Goal: Use online tool/utility: Utilize a website feature to perform a specific function

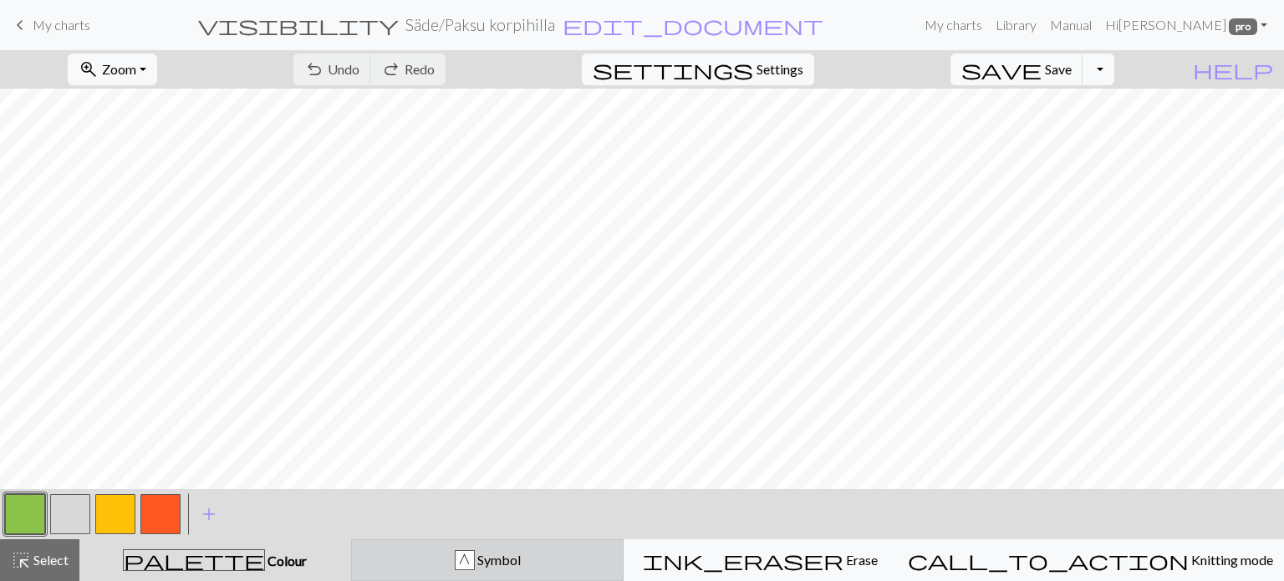
click at [521, 564] on span "Symbol" at bounding box center [498, 560] width 46 height 16
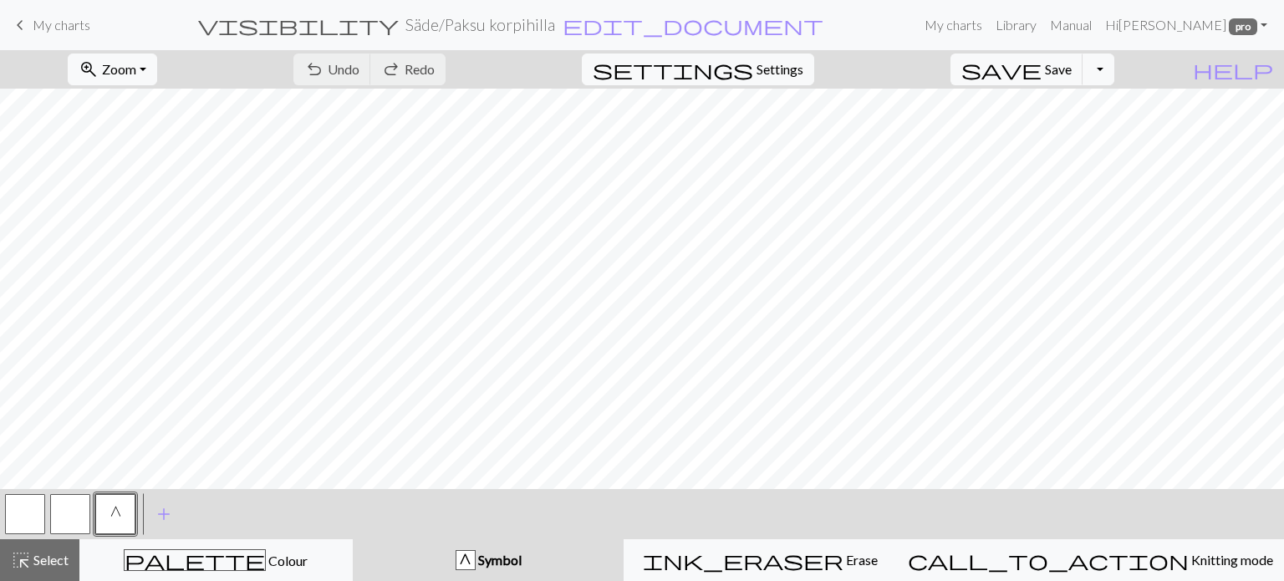
click at [80, 519] on button "button" at bounding box center [70, 514] width 40 height 40
click at [793, 69] on span "Settings" at bounding box center [780, 69] width 47 height 20
select select "aran"
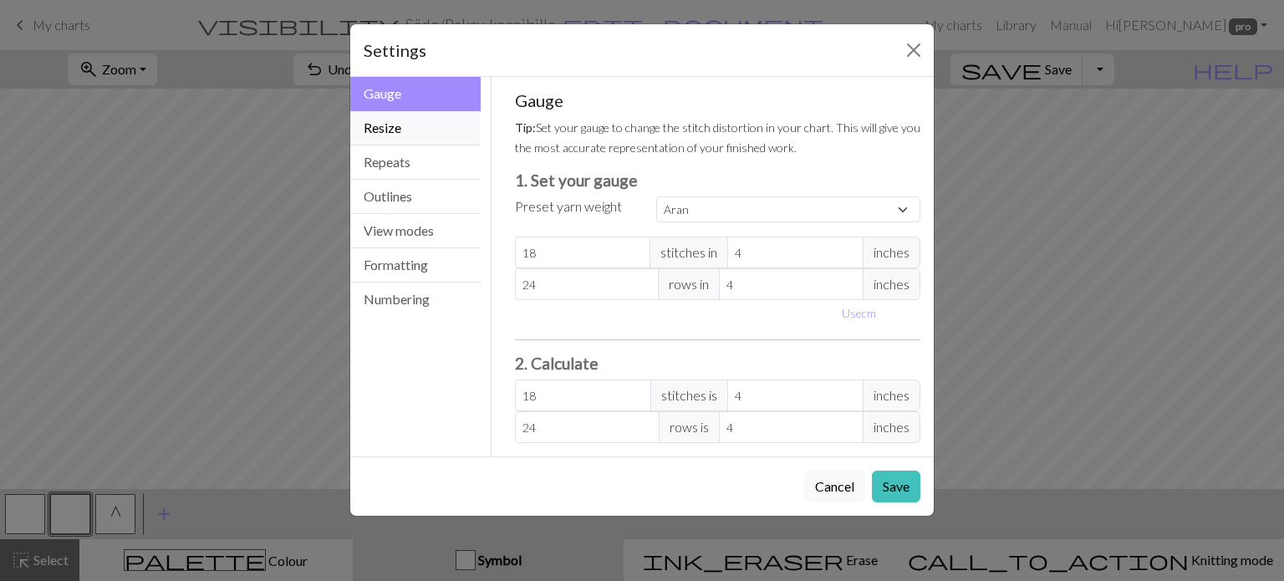
click at [423, 131] on button "Resize" at bounding box center [415, 128] width 130 height 34
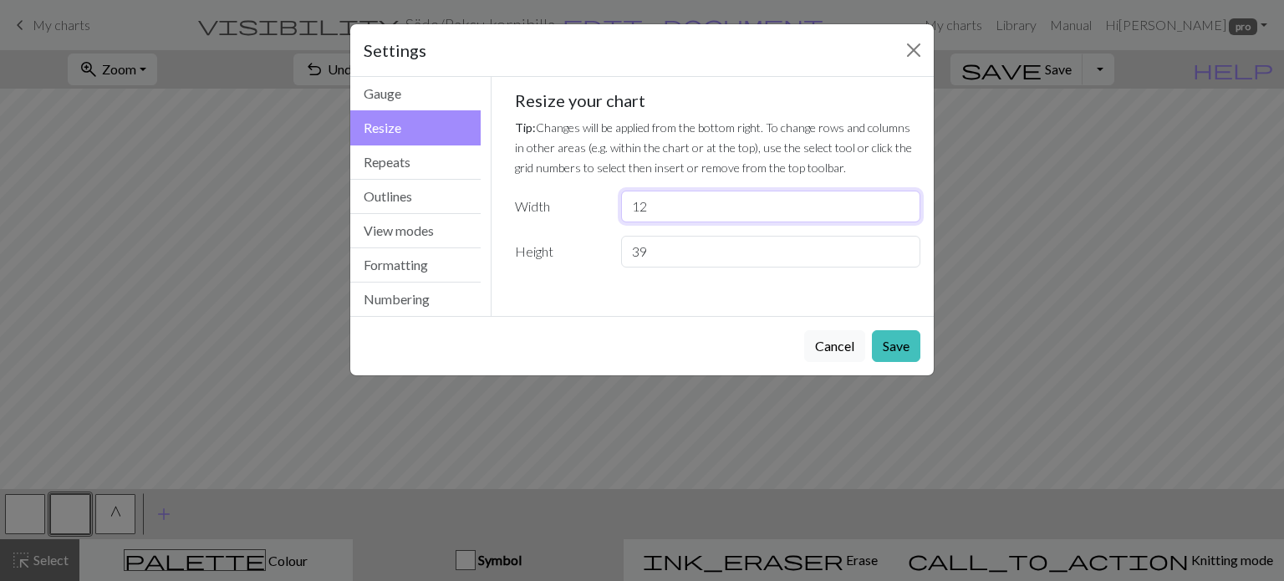
drag, startPoint x: 643, startPoint y: 207, endPoint x: 666, endPoint y: 205, distance: 23.5
click at [666, 205] on input "12" at bounding box center [770, 207] width 299 height 32
type input "10"
click at [883, 343] on button "Save" at bounding box center [896, 346] width 49 height 32
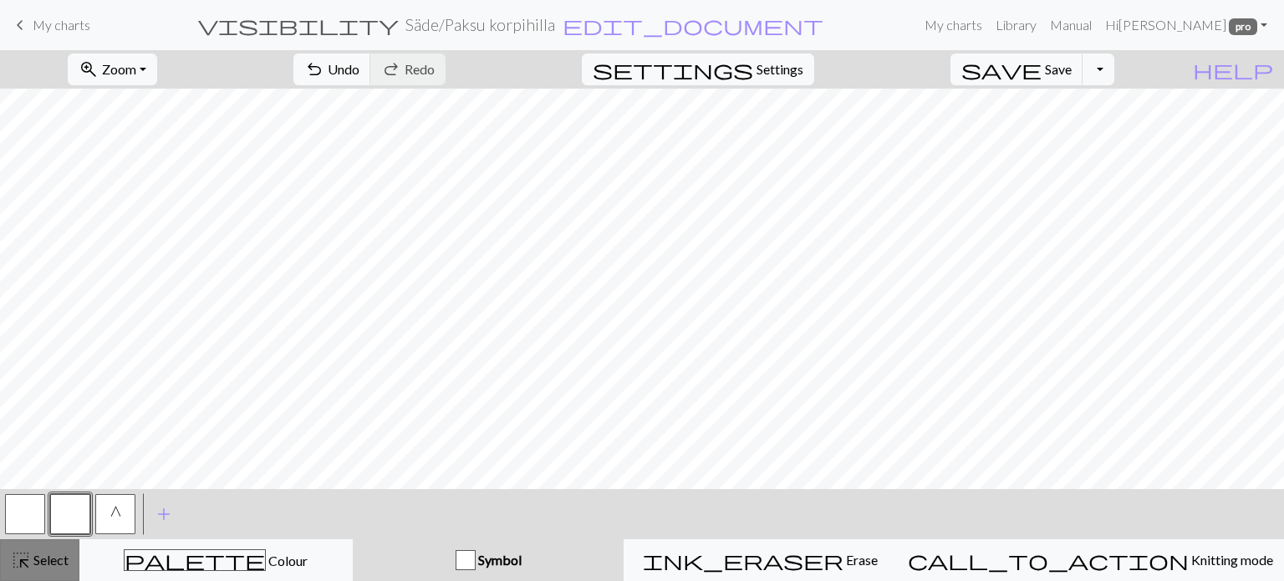
click at [46, 562] on span "Select" at bounding box center [50, 560] width 38 height 16
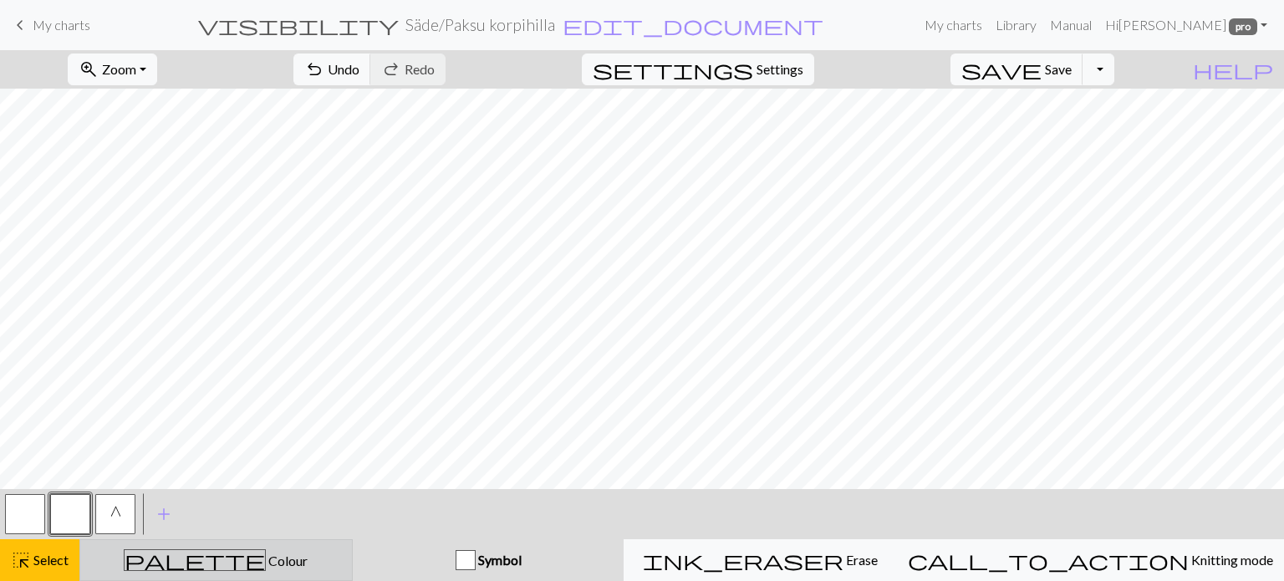
drag, startPoint x: 236, startPoint y: 559, endPoint x: 227, endPoint y: 560, distance: 8.4
click at [266, 559] on span "Colour" at bounding box center [287, 561] width 42 height 16
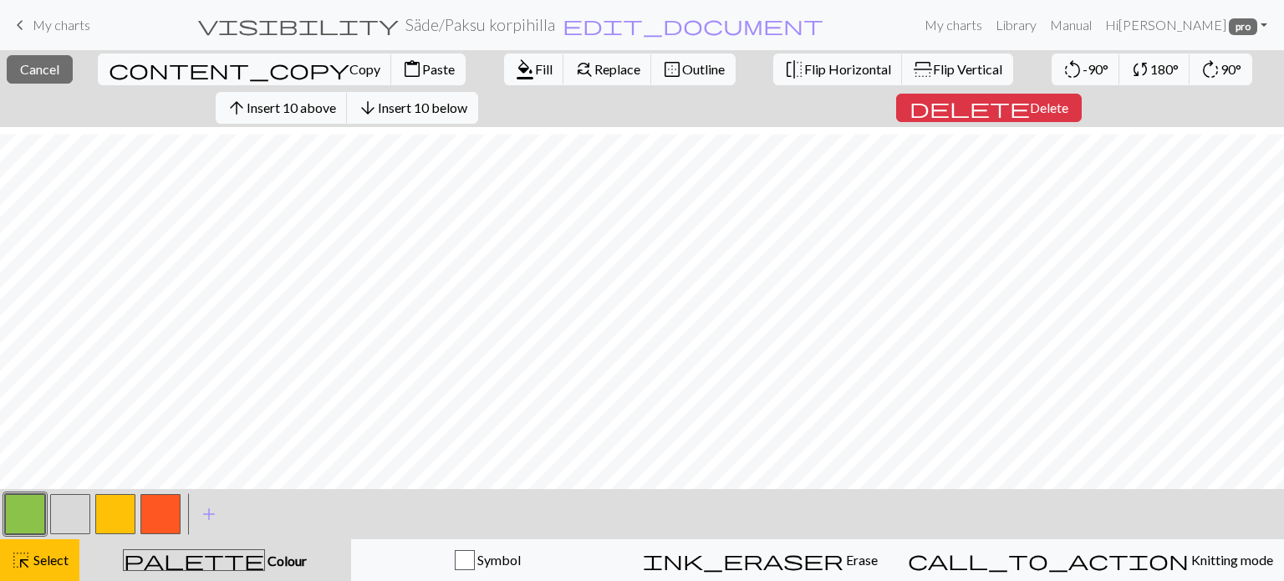
scroll to position [38, 0]
click at [535, 64] on span "Fill" at bounding box center [544, 69] width 18 height 16
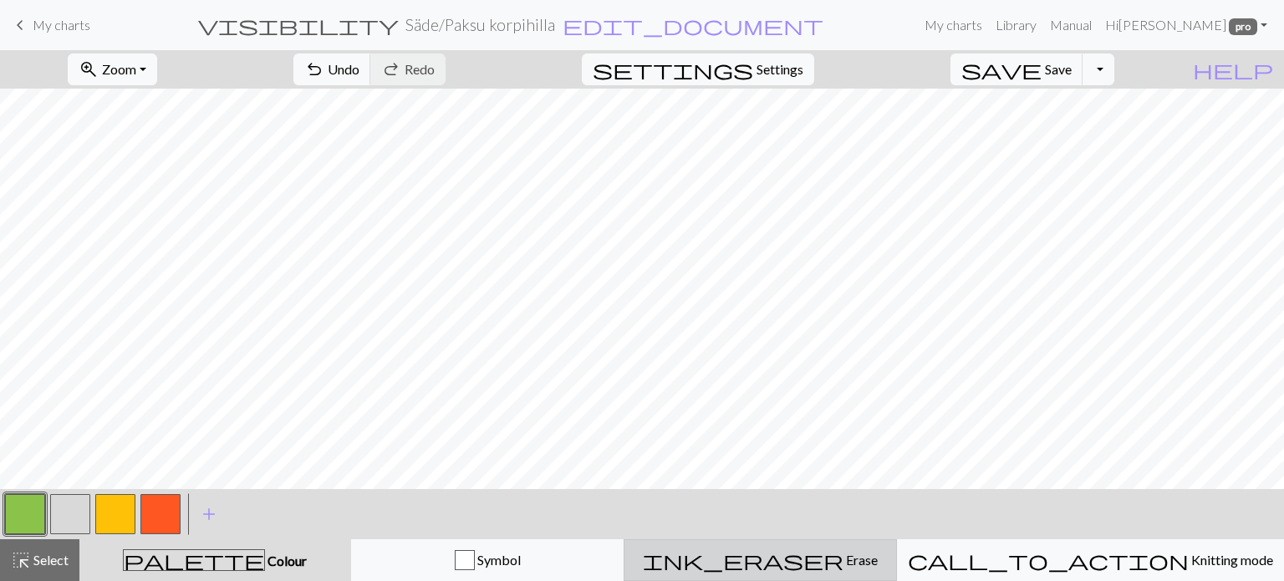
click at [844, 559] on span "Erase" at bounding box center [861, 560] width 34 height 16
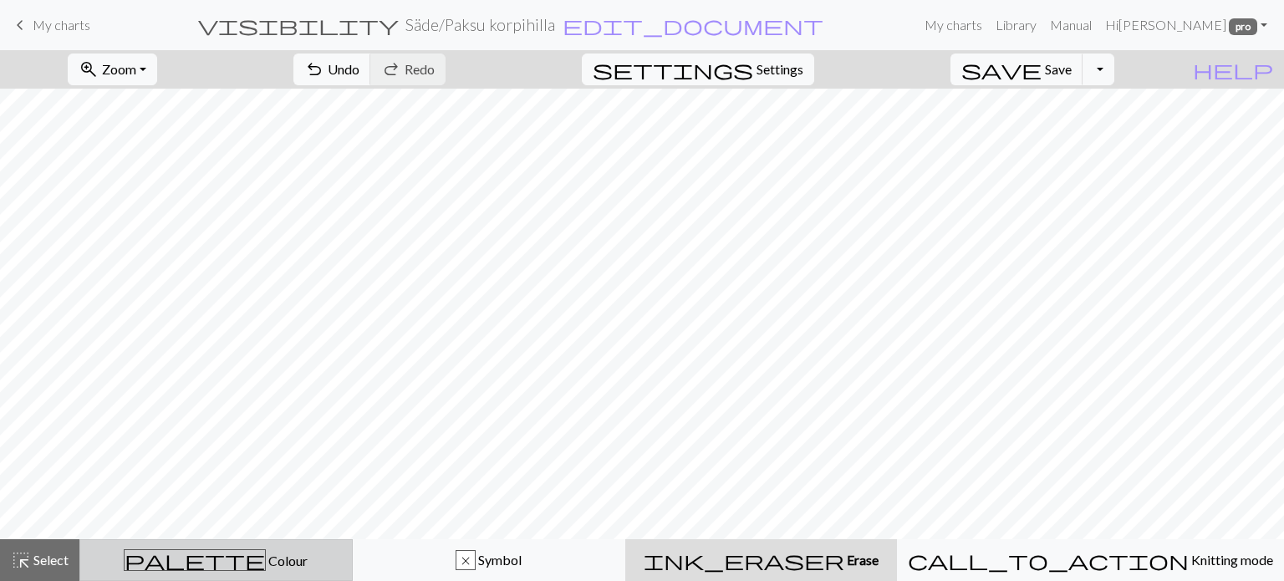
click at [266, 554] on span "Colour" at bounding box center [287, 561] width 42 height 16
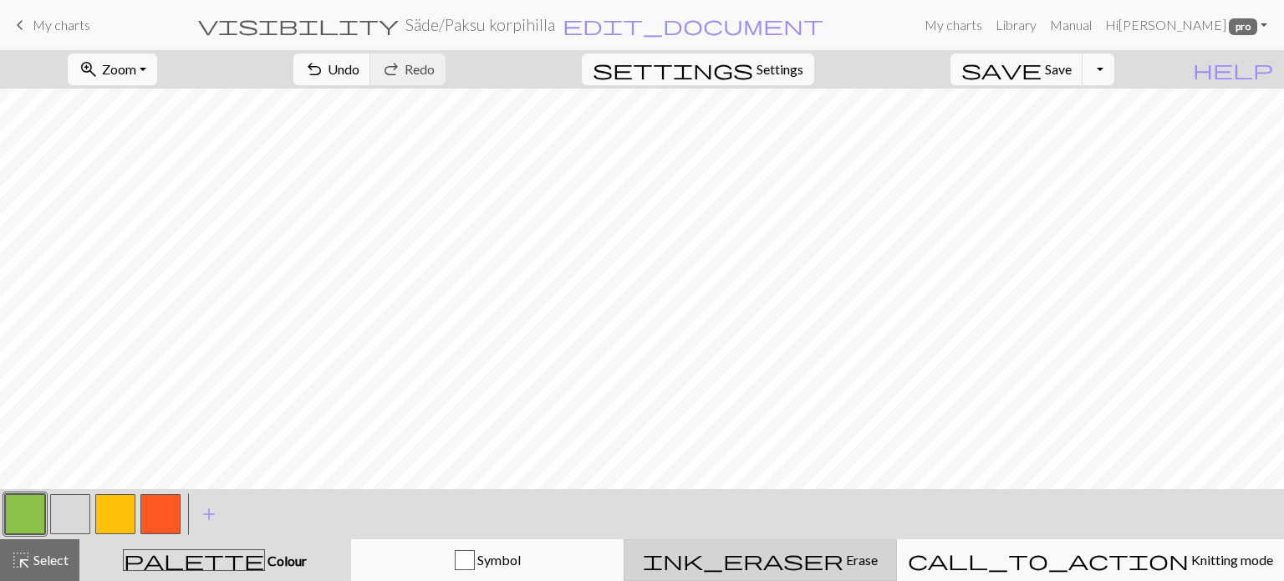
click at [844, 558] on span "Erase" at bounding box center [861, 560] width 34 height 16
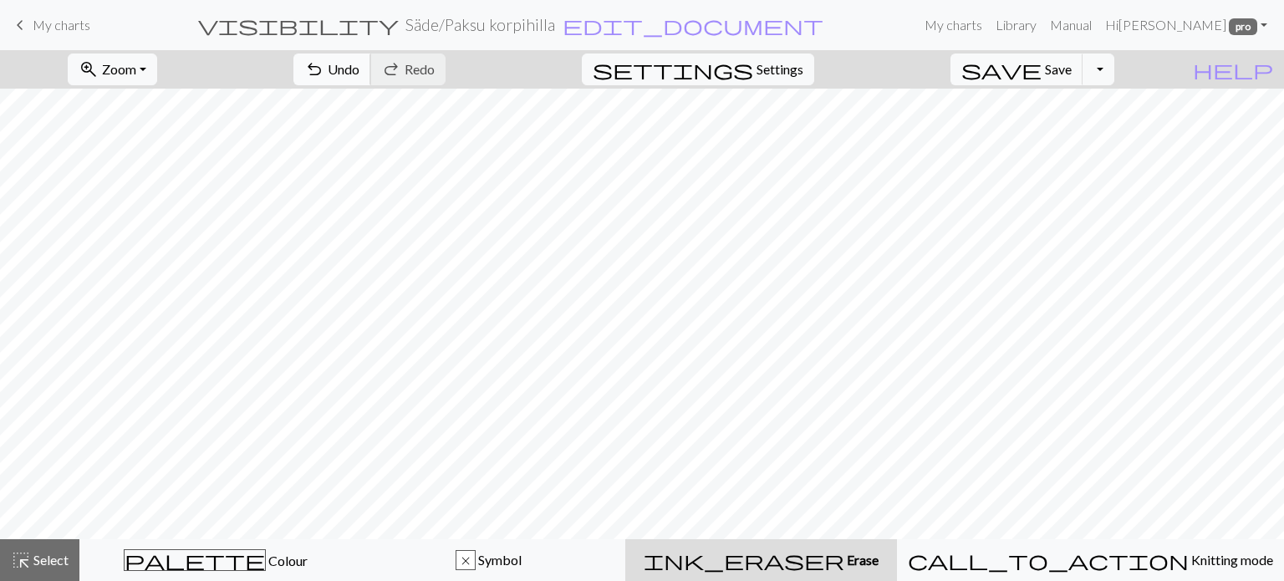
click at [360, 71] on span "Undo" at bounding box center [344, 69] width 32 height 16
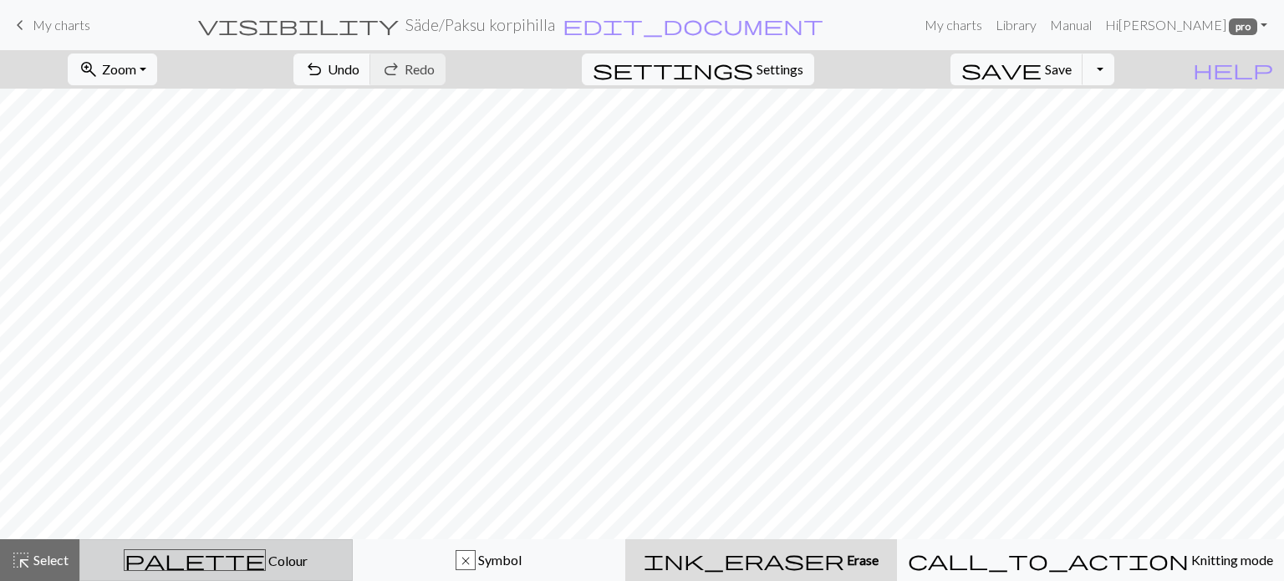
click at [220, 551] on button "palette Colour Colour" at bounding box center [215, 560] width 273 height 42
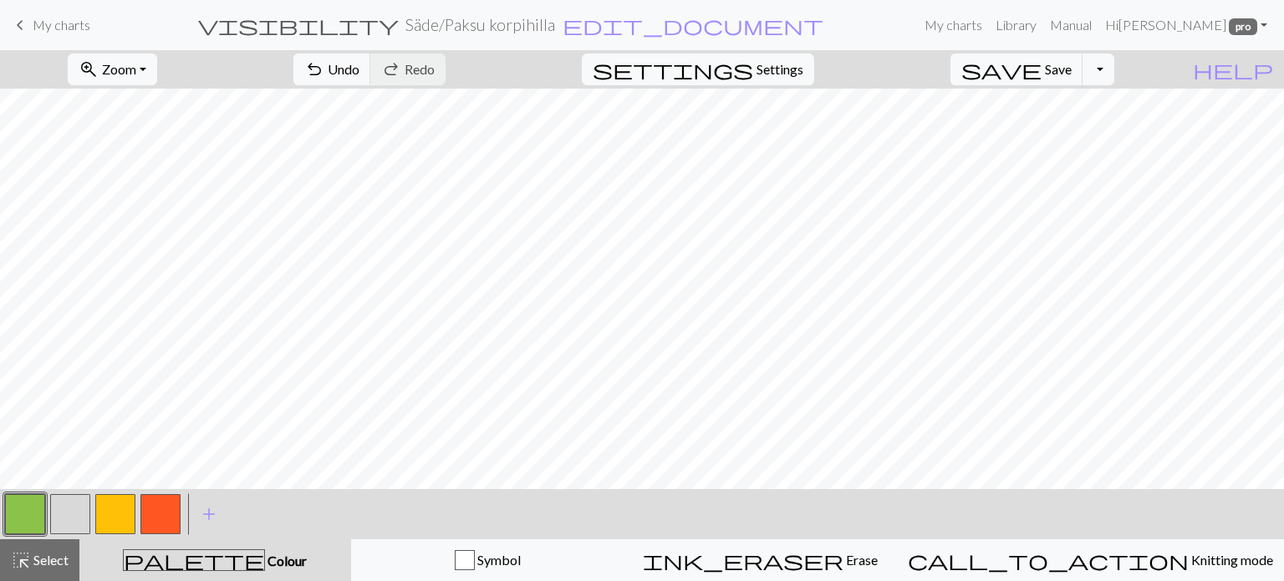
drag, startPoint x: 69, startPoint y: 524, endPoint x: 181, endPoint y: 508, distance: 114.0
click at [80, 523] on button "button" at bounding box center [70, 514] width 40 height 40
click at [360, 71] on span "Undo" at bounding box center [344, 69] width 32 height 16
click at [360, 72] on span "Undo" at bounding box center [344, 69] width 32 height 16
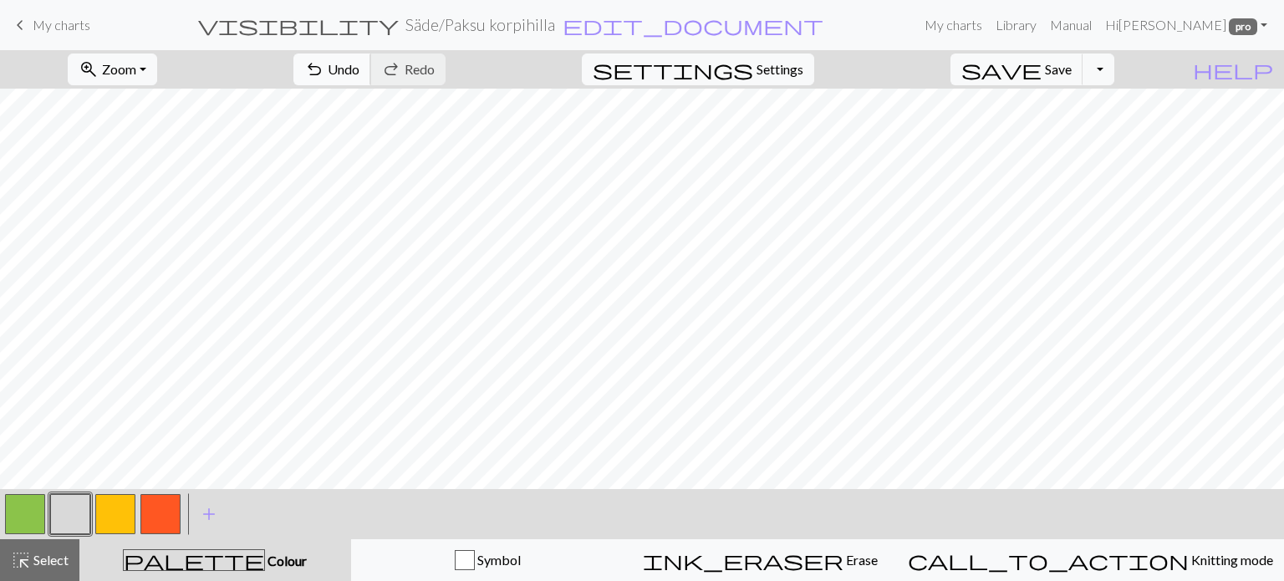
click at [371, 65] on button "undo Undo Undo" at bounding box center [333, 70] width 78 height 32
click at [324, 64] on span "undo" at bounding box center [314, 69] width 20 height 23
click at [371, 73] on button "undo Undo Undo" at bounding box center [333, 70] width 78 height 32
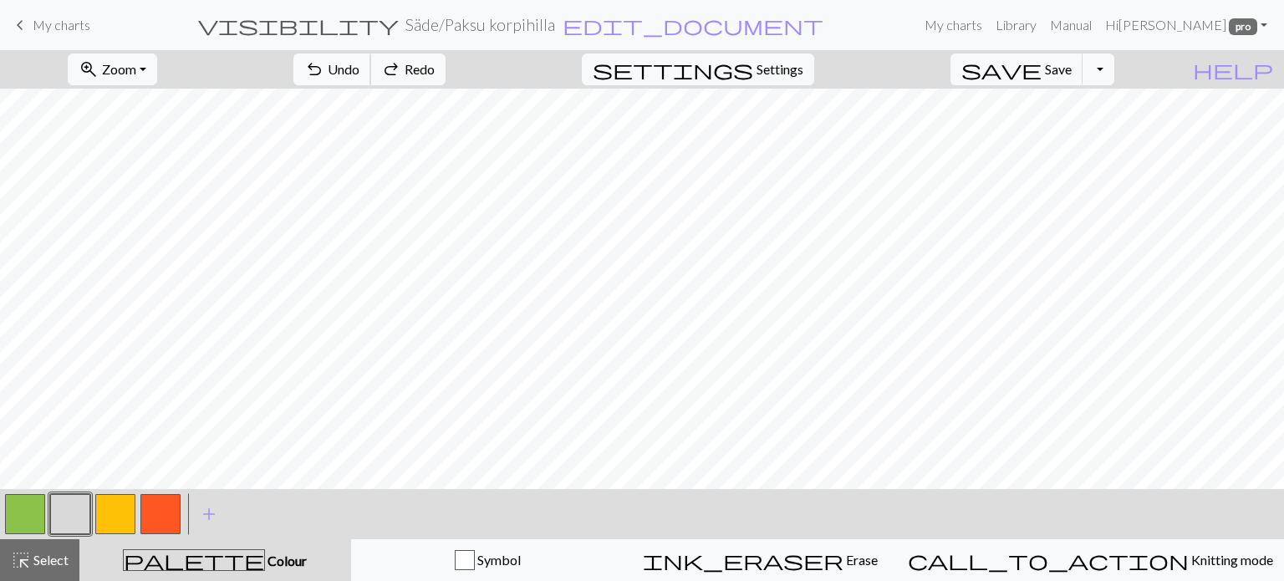
click at [371, 73] on button "undo Undo Undo" at bounding box center [333, 70] width 78 height 32
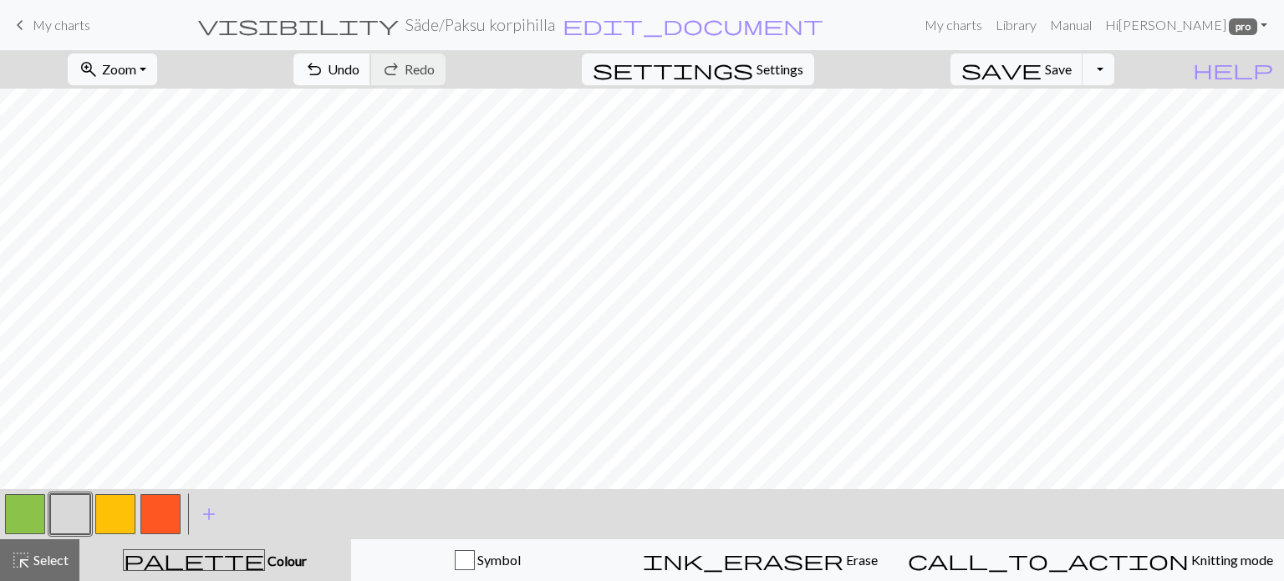
click at [324, 67] on span "undo" at bounding box center [314, 69] width 20 height 23
click at [360, 75] on span "Undo" at bounding box center [344, 69] width 32 height 16
drag, startPoint x: 26, startPoint y: 514, endPoint x: 43, endPoint y: 504, distance: 20.2
click at [27, 514] on button "button" at bounding box center [25, 514] width 40 height 40
click at [80, 514] on button "button" at bounding box center [70, 514] width 40 height 40
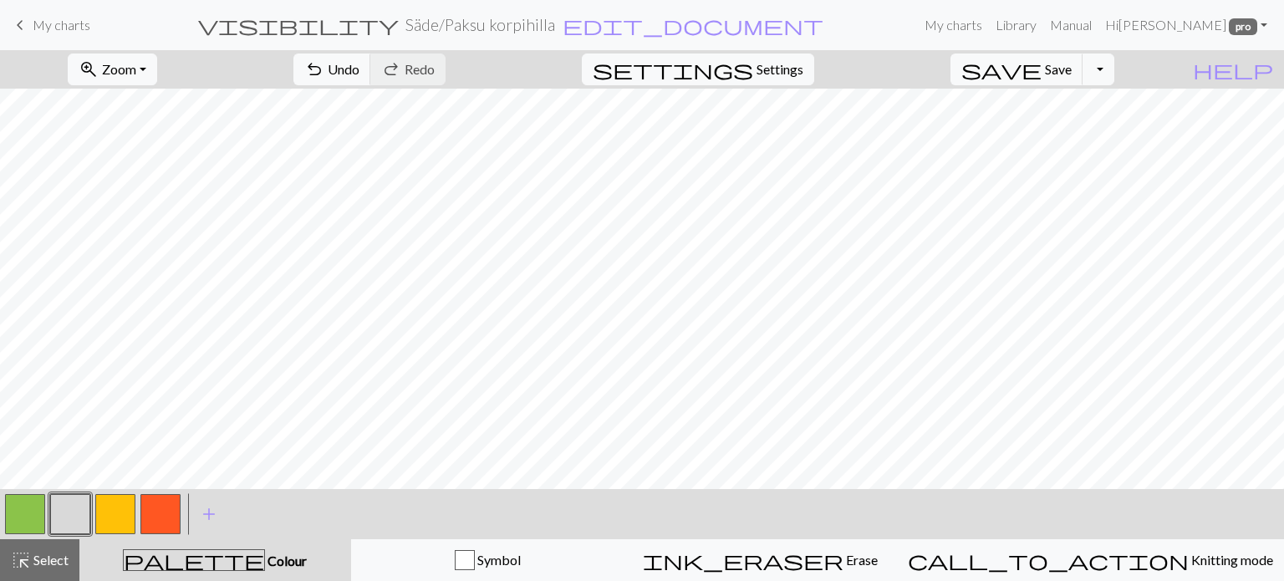
drag, startPoint x: 32, startPoint y: 519, endPoint x: 54, endPoint y: 503, distance: 27.4
click at [43, 508] on button "button" at bounding box center [25, 514] width 40 height 40
click at [62, 518] on button "button" at bounding box center [70, 514] width 40 height 40
click at [324, 64] on span "undo" at bounding box center [314, 69] width 20 height 23
click at [23, 508] on button "button" at bounding box center [25, 514] width 40 height 40
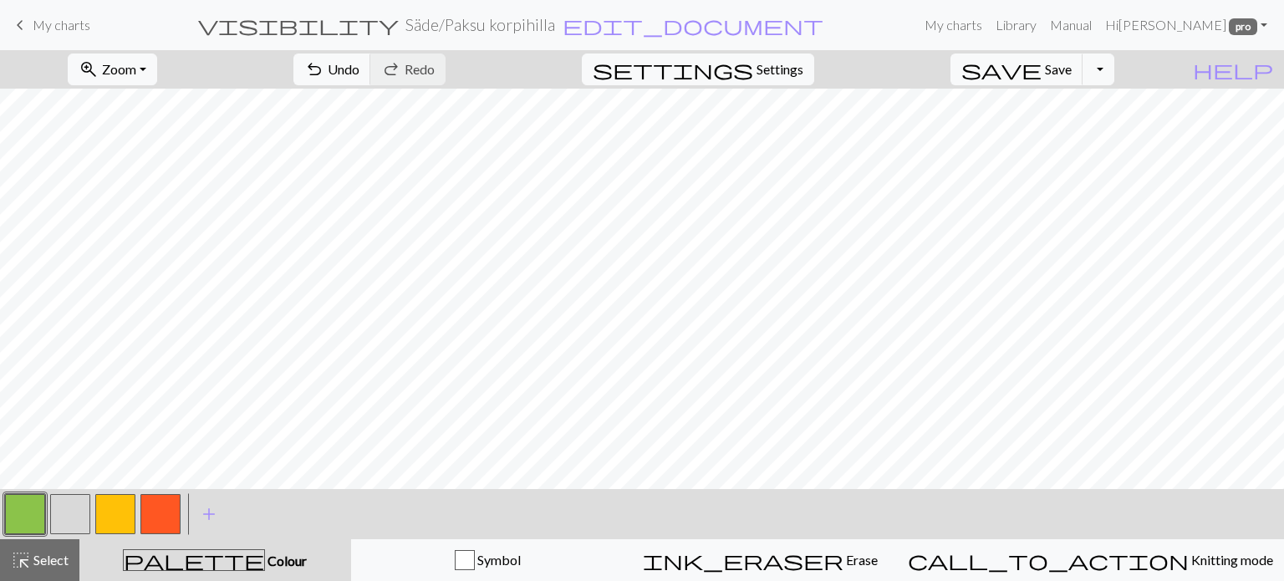
drag, startPoint x: 80, startPoint y: 518, endPoint x: 123, endPoint y: 490, distance: 50.8
click at [80, 517] on button "button" at bounding box center [70, 514] width 40 height 40
click at [360, 72] on span "Undo" at bounding box center [344, 69] width 32 height 16
click at [360, 73] on span "Undo" at bounding box center [344, 69] width 32 height 16
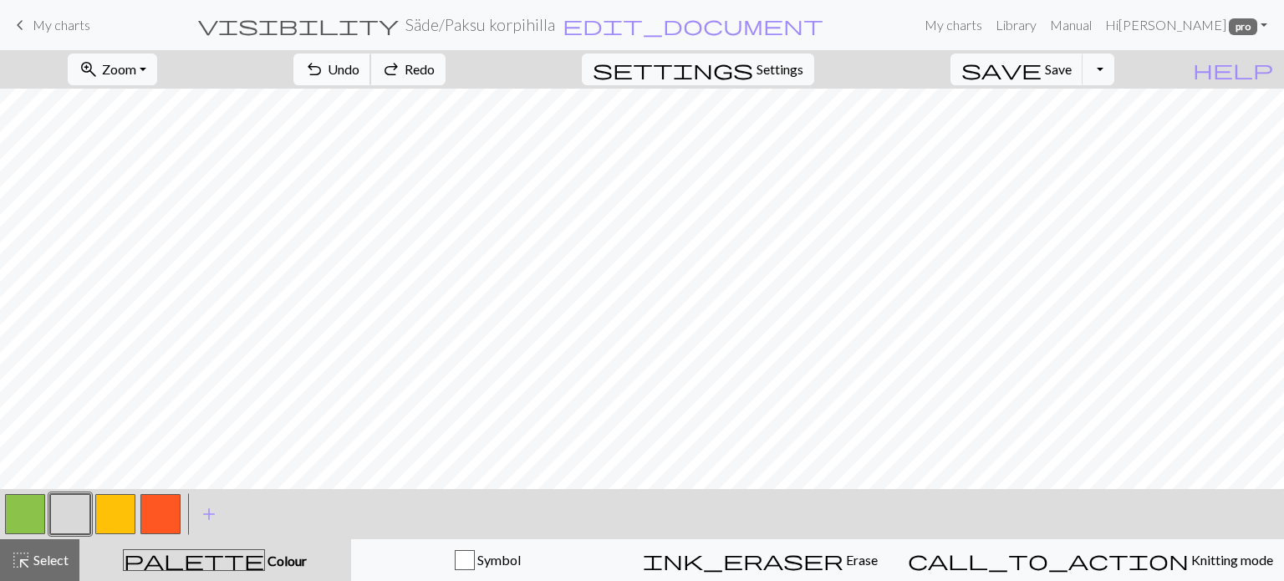
click at [360, 73] on span "Undo" at bounding box center [344, 69] width 32 height 16
drag, startPoint x: 18, startPoint y: 508, endPoint x: 36, endPoint y: 497, distance: 21.4
click at [19, 508] on button "button" at bounding box center [25, 514] width 40 height 40
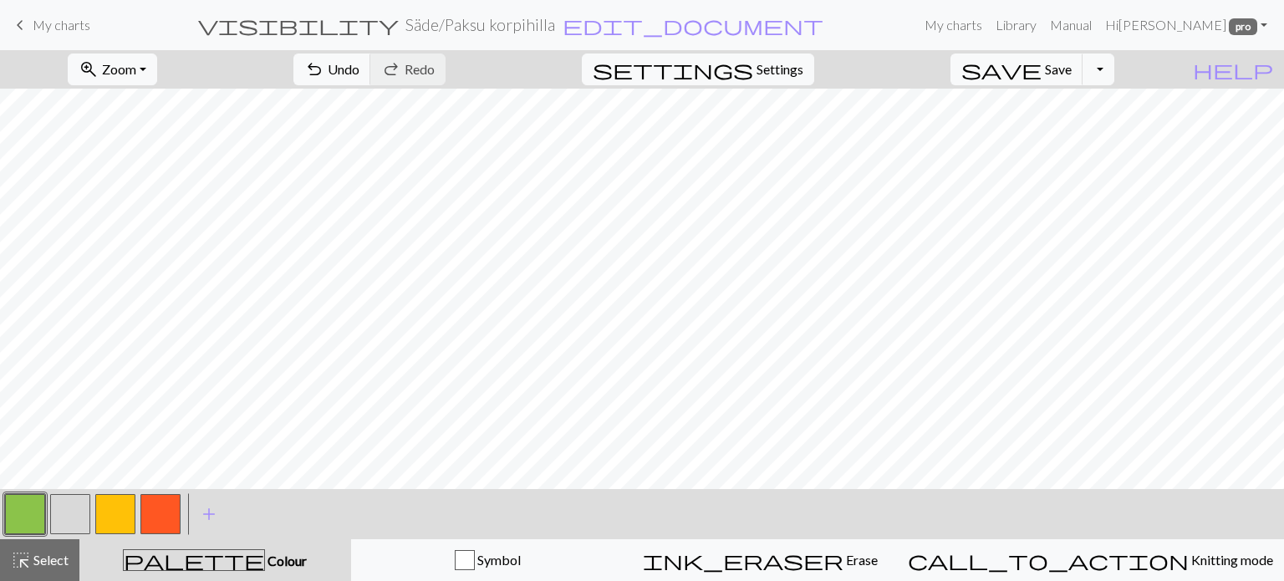
click at [74, 524] on button "button" at bounding box center [70, 514] width 40 height 40
drag, startPoint x: 33, startPoint y: 519, endPoint x: 57, endPoint y: 503, distance: 28.8
click at [36, 518] on button "button" at bounding box center [25, 514] width 40 height 40
click at [69, 501] on button "button" at bounding box center [70, 514] width 40 height 40
click at [10, 516] on button "button" at bounding box center [25, 514] width 40 height 40
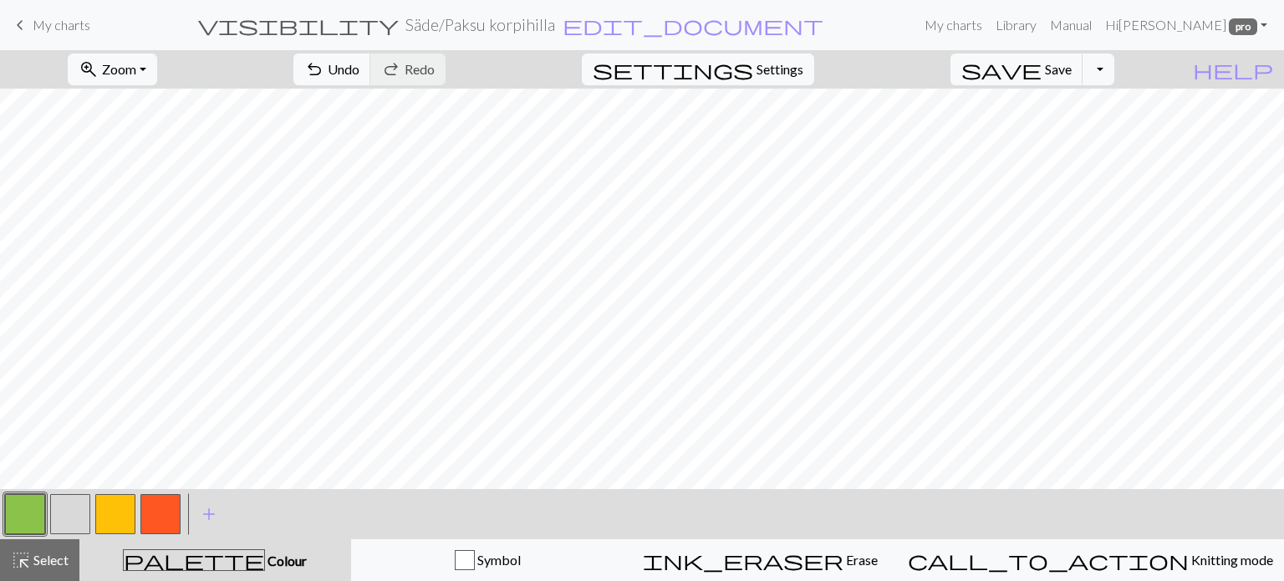
click at [66, 506] on button "button" at bounding box center [70, 514] width 40 height 40
click at [360, 63] on span "Undo" at bounding box center [344, 69] width 32 height 16
click at [153, 513] on button "button" at bounding box center [160, 514] width 40 height 40
drag, startPoint x: 120, startPoint y: 504, endPoint x: 130, endPoint y: 498, distance: 12.3
click at [120, 504] on button "button" at bounding box center [115, 514] width 40 height 40
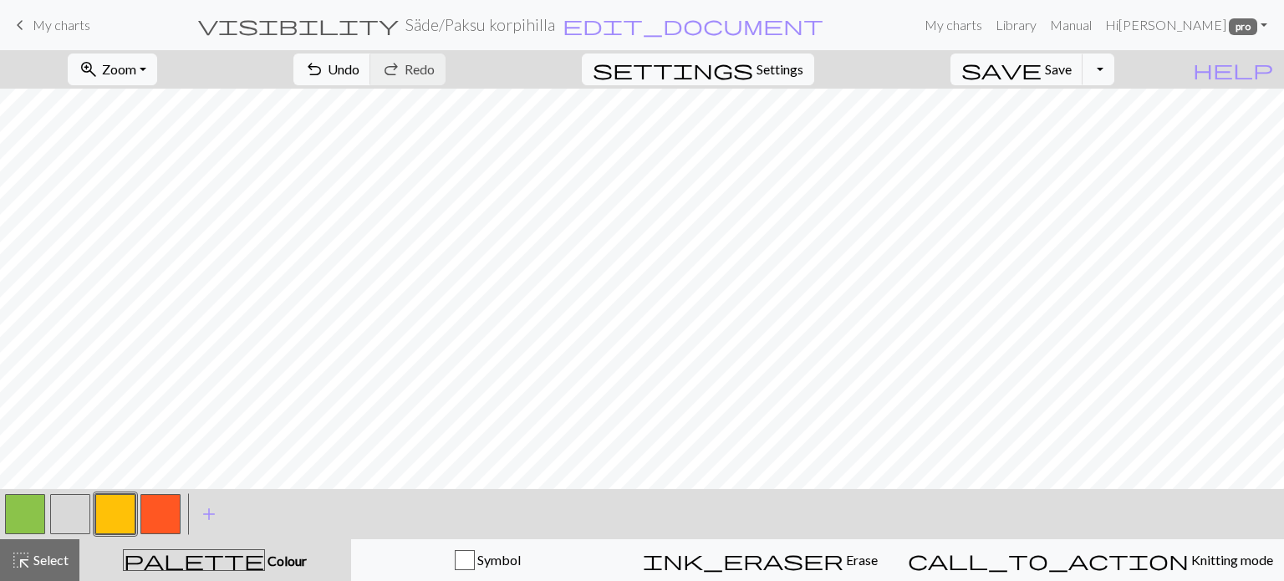
drag, startPoint x: 145, startPoint y: 508, endPoint x: 177, endPoint y: 493, distance: 35.9
click at [146, 508] on button "button" at bounding box center [160, 514] width 40 height 40
drag, startPoint x: 107, startPoint y: 513, endPoint x: 144, endPoint y: 496, distance: 40.8
click at [109, 513] on button "button" at bounding box center [115, 514] width 40 height 40
click at [117, 518] on button "button" at bounding box center [115, 514] width 40 height 40
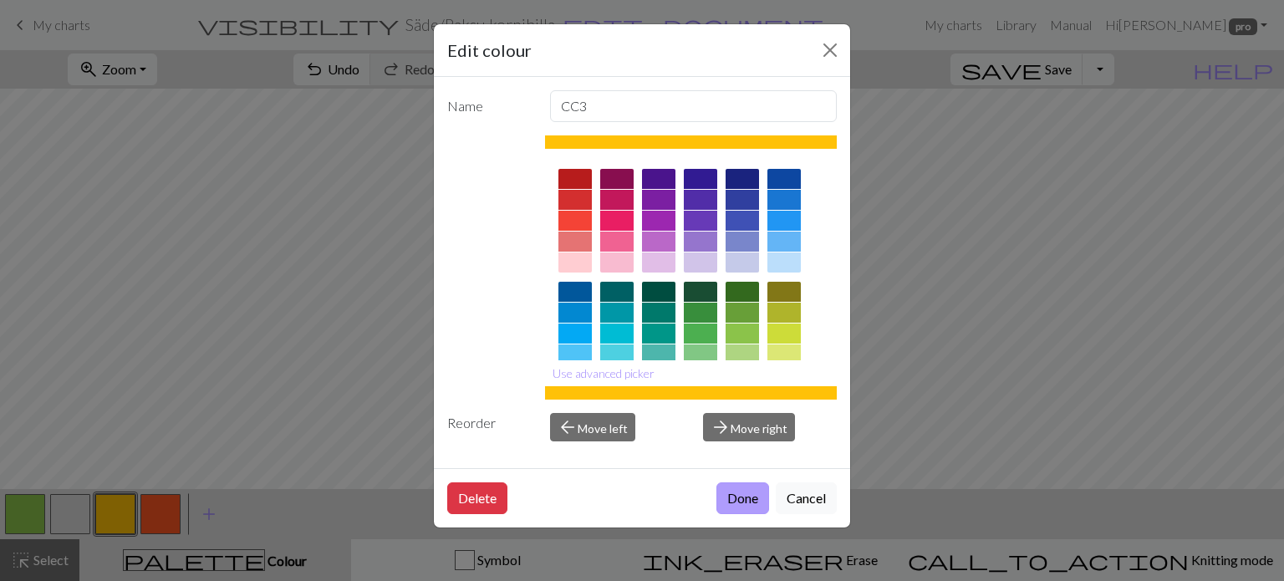
click at [722, 488] on button "Done" at bounding box center [743, 498] width 53 height 32
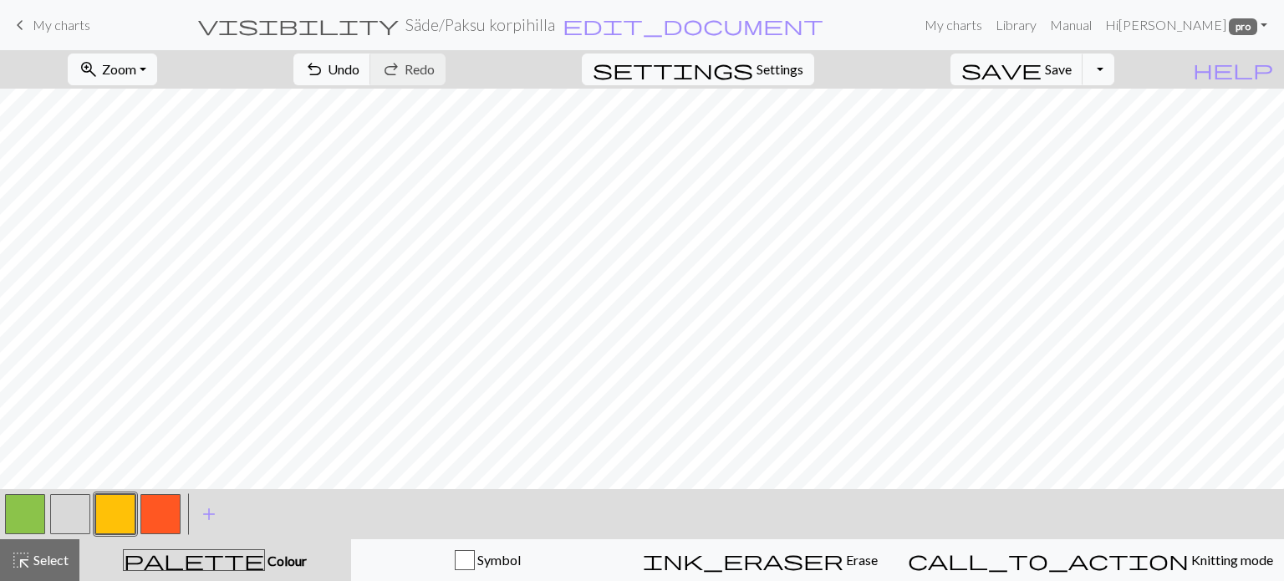
drag, startPoint x: 151, startPoint y: 509, endPoint x: 418, endPoint y: 491, distance: 268.2
click at [155, 508] on button "button" at bounding box center [160, 514] width 40 height 40
click at [360, 73] on span "Undo" at bounding box center [344, 69] width 32 height 16
click at [76, 511] on button "button" at bounding box center [70, 514] width 40 height 40
click at [371, 66] on button "undo Undo Undo" at bounding box center [333, 70] width 78 height 32
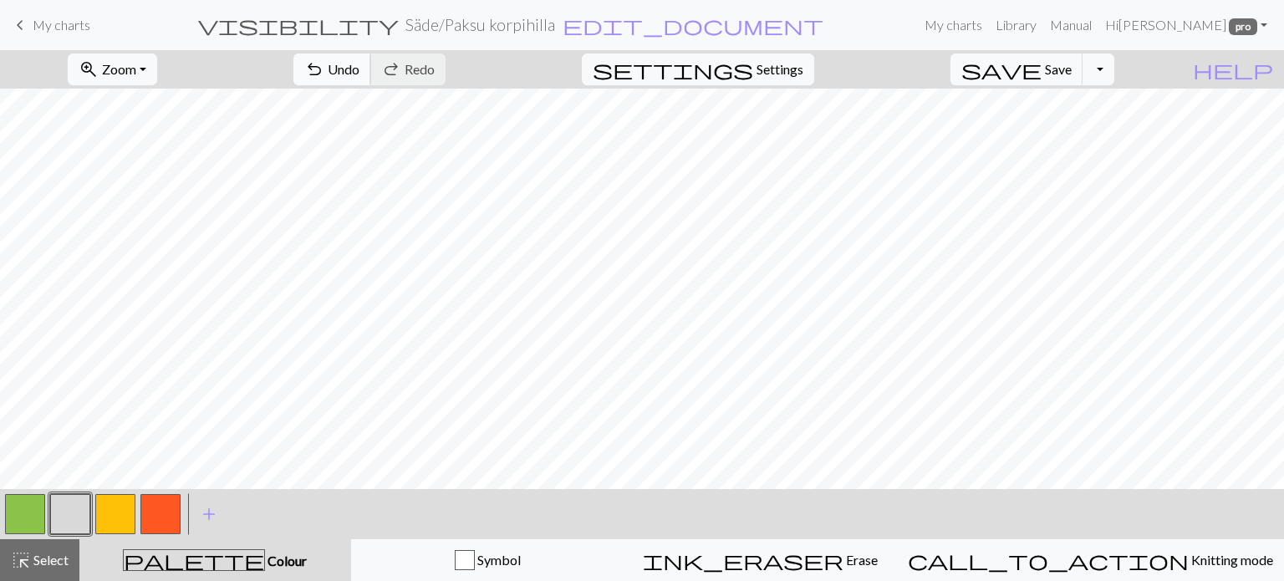
click at [360, 69] on span "Undo" at bounding box center [344, 69] width 32 height 16
drag, startPoint x: 151, startPoint y: 518, endPoint x: 179, endPoint y: 500, distance: 33.4
click at [159, 513] on button "button" at bounding box center [160, 514] width 40 height 40
drag, startPoint x: 107, startPoint y: 512, endPoint x: 122, endPoint y: 505, distance: 16.5
click at [110, 511] on button "button" at bounding box center [115, 514] width 40 height 40
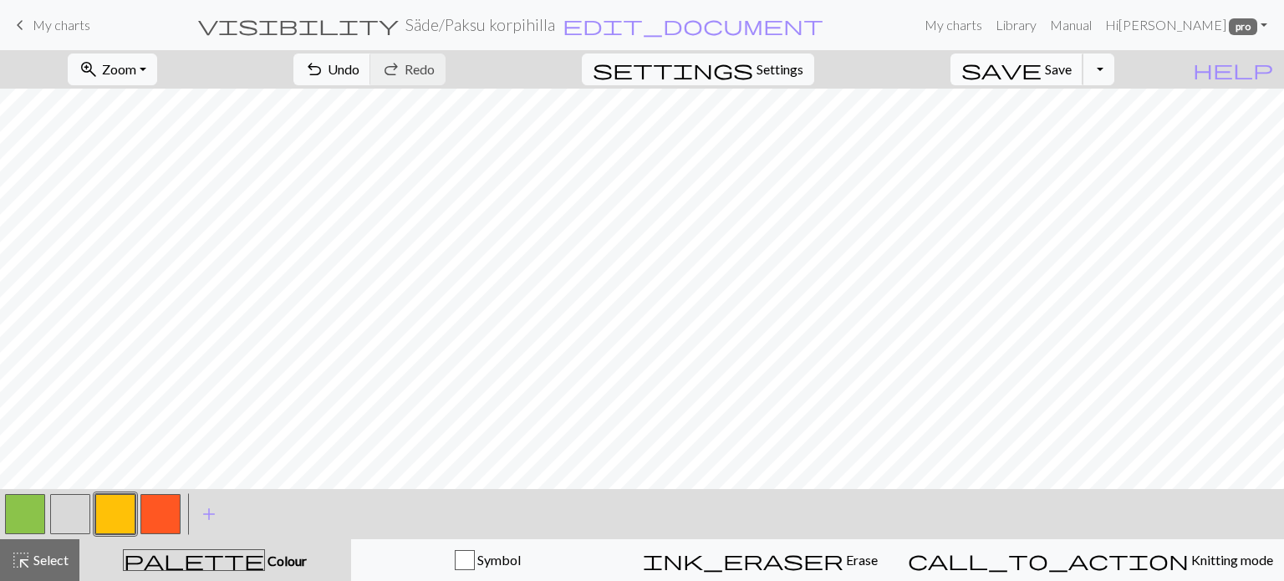
click at [1072, 65] on span "Save" at bounding box center [1058, 69] width 27 height 16
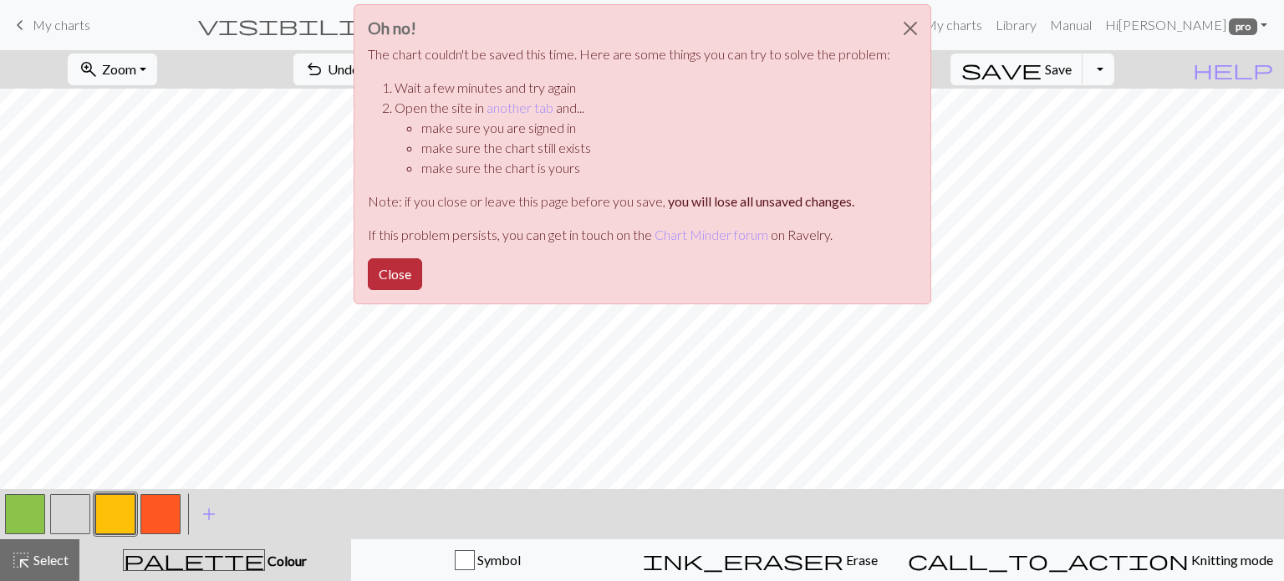
click at [393, 266] on button "Close" at bounding box center [395, 274] width 54 height 32
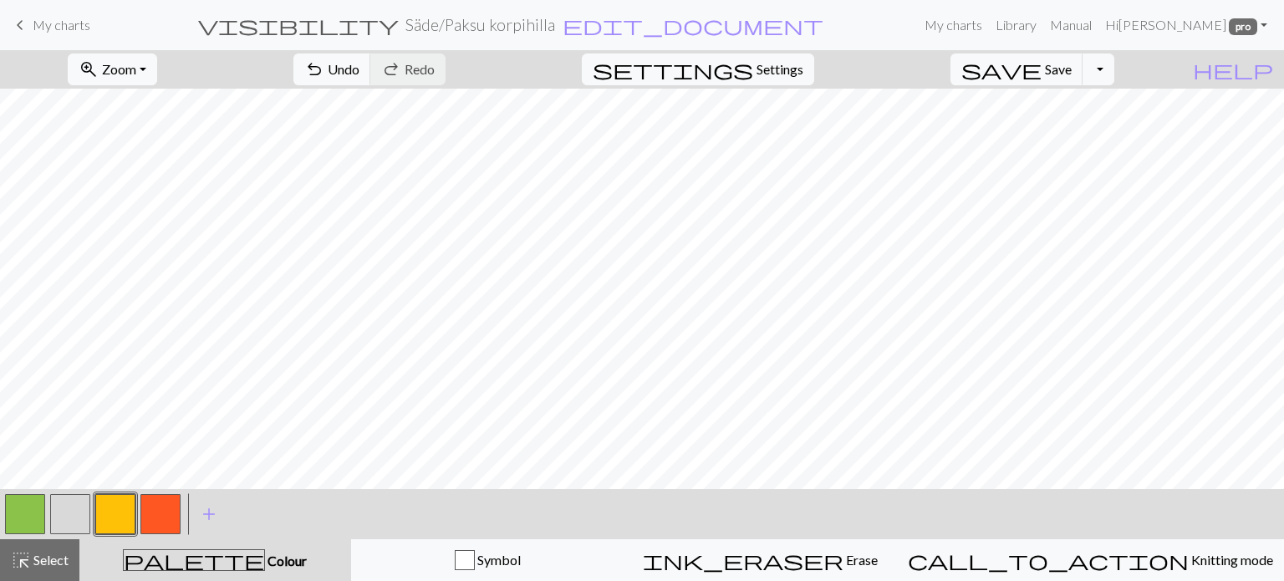
drag, startPoint x: 57, startPoint y: 509, endPoint x: 69, endPoint y: 497, distance: 17.7
click at [60, 505] on button "button" at bounding box center [70, 514] width 40 height 40
click at [117, 523] on button "button" at bounding box center [115, 514] width 40 height 40
drag, startPoint x: 151, startPoint y: 508, endPoint x: 168, endPoint y: 497, distance: 20.7
click at [161, 501] on button "button" at bounding box center [160, 514] width 40 height 40
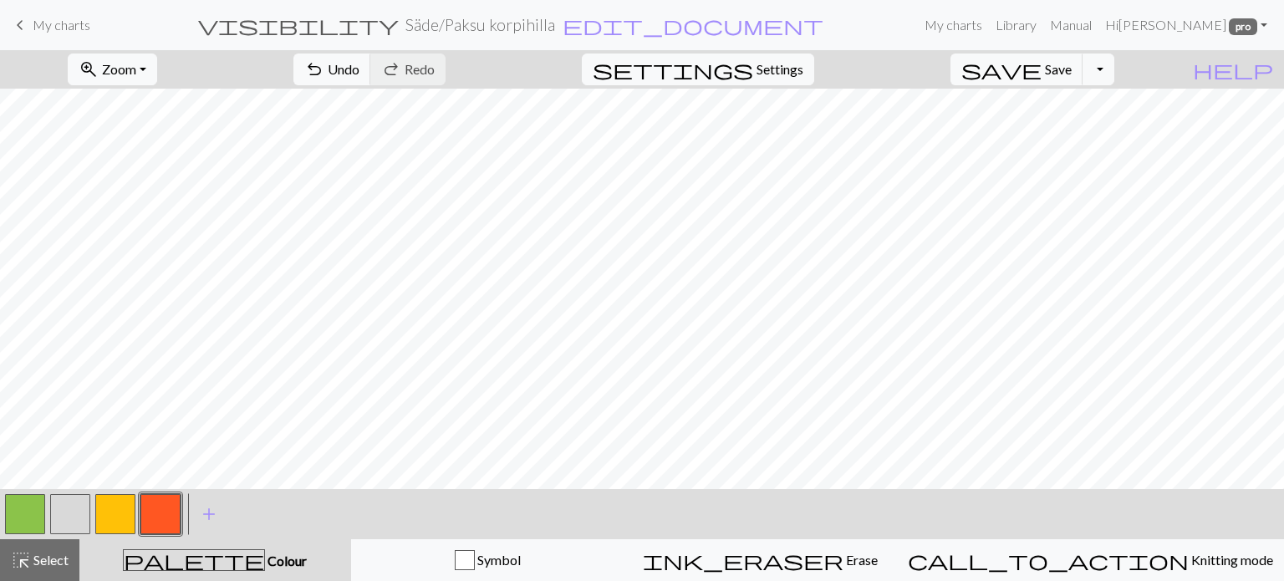
drag, startPoint x: 18, startPoint y: 520, endPoint x: 43, endPoint y: 499, distance: 32.7
click at [43, 499] on button "button" at bounding box center [25, 514] width 40 height 40
drag, startPoint x: 84, startPoint y: 503, endPoint x: 89, endPoint y: 495, distance: 8.6
click at [85, 501] on button "button" at bounding box center [70, 514] width 40 height 40
click at [371, 69] on button "undo Undo Undo" at bounding box center [333, 70] width 78 height 32
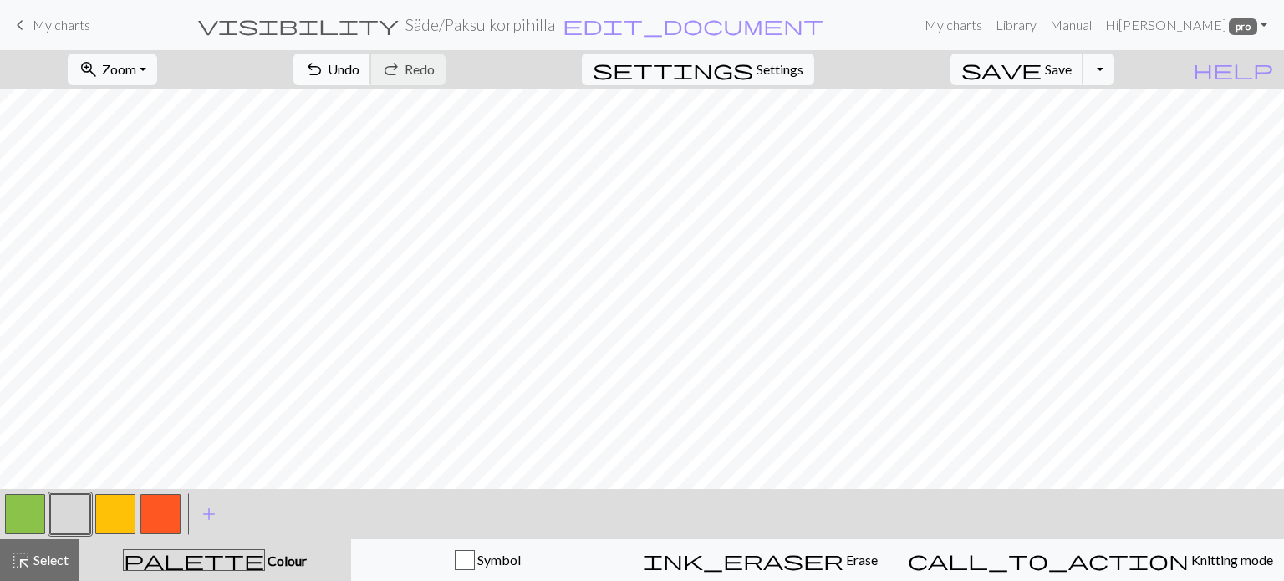
click at [360, 69] on span "Undo" at bounding box center [344, 69] width 32 height 16
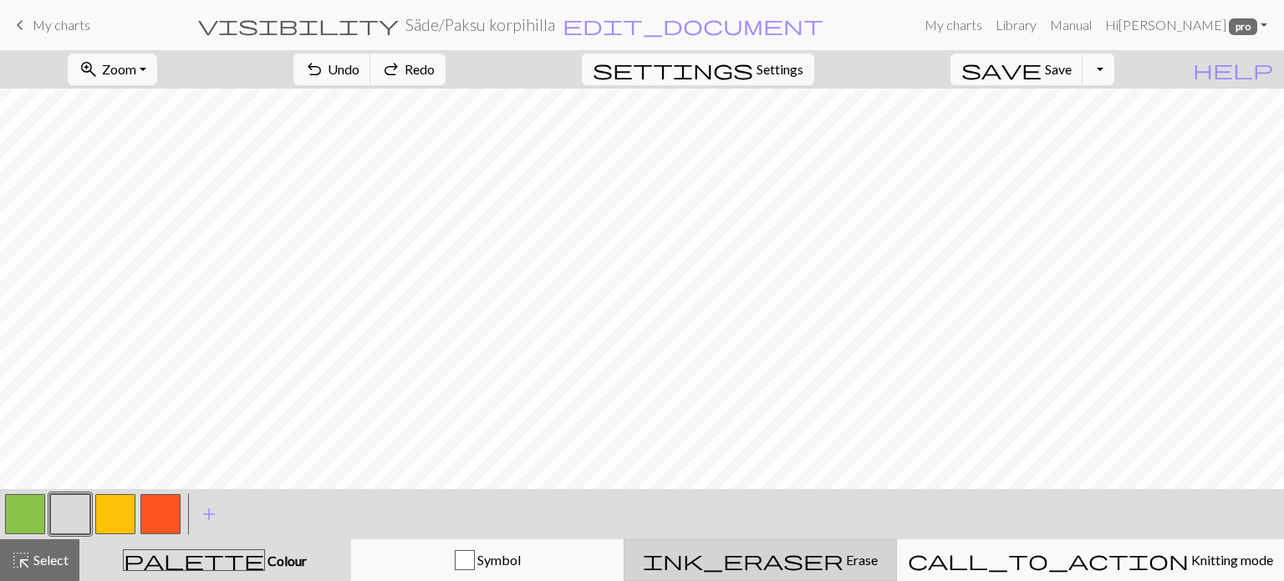
click at [844, 559] on span "Erase" at bounding box center [861, 560] width 34 height 16
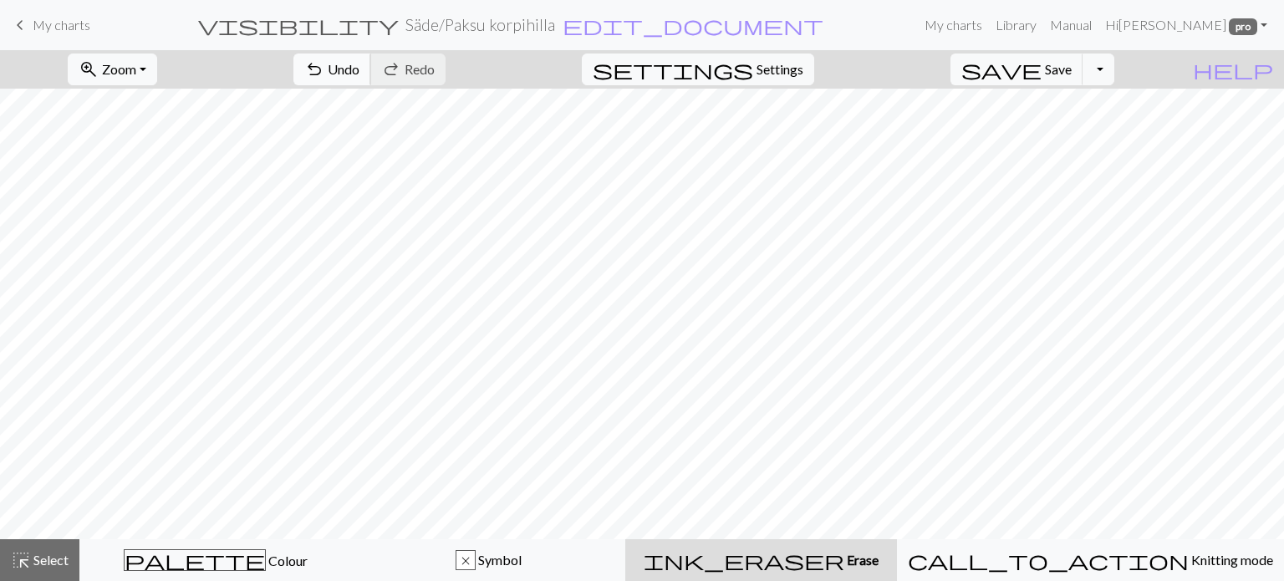
click at [324, 65] on span "undo" at bounding box center [314, 69] width 20 height 23
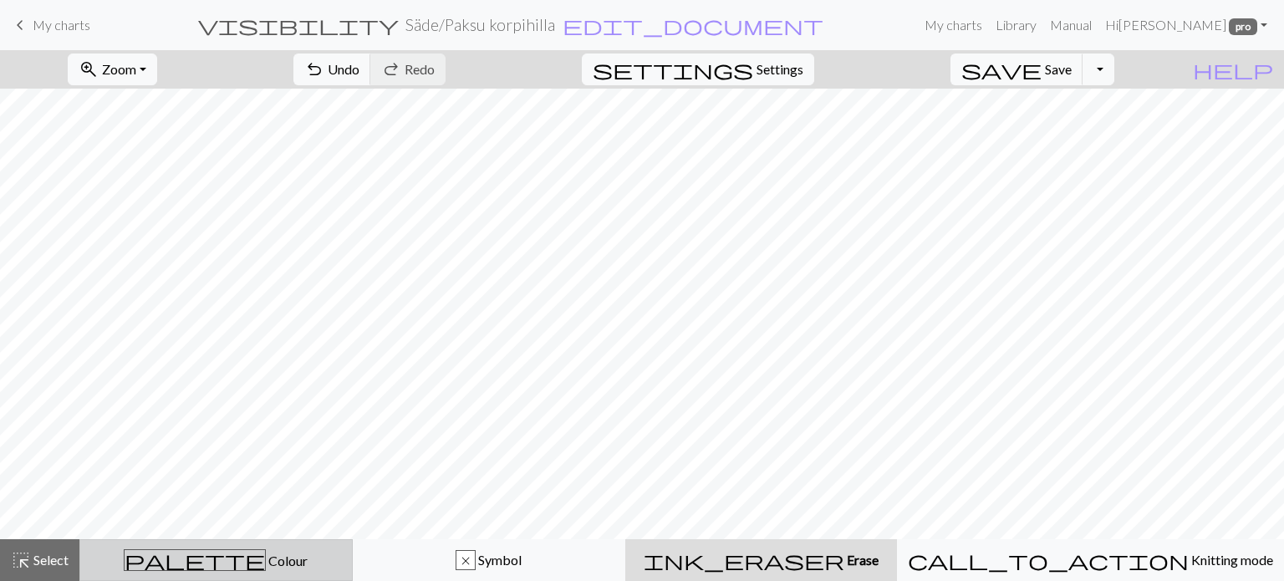
drag, startPoint x: 223, startPoint y: 571, endPoint x: 215, endPoint y: 570, distance: 8.4
click at [224, 571] on button "palette Colour Colour" at bounding box center [215, 560] width 273 height 42
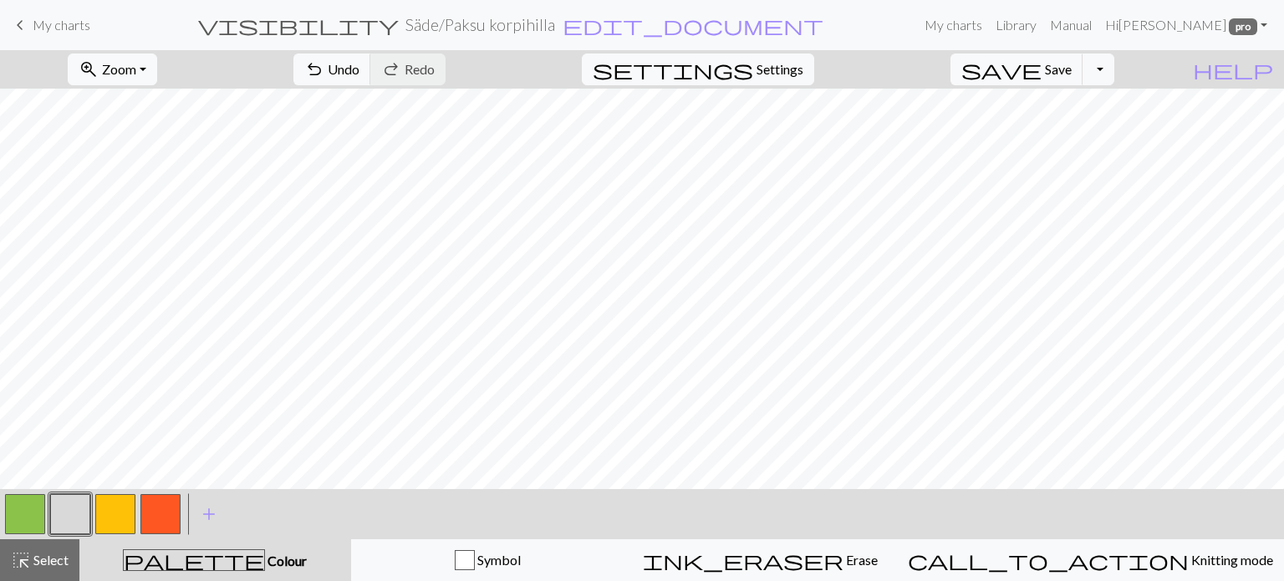
drag, startPoint x: 17, startPoint y: 521, endPoint x: 67, endPoint y: 497, distance: 55.7
click at [18, 521] on button "button" at bounding box center [25, 514] width 40 height 40
drag, startPoint x: 111, startPoint y: 523, endPoint x: 130, endPoint y: 509, distance: 23.9
click at [118, 517] on button "button" at bounding box center [115, 514] width 40 height 40
drag, startPoint x: 158, startPoint y: 510, endPoint x: 172, endPoint y: 501, distance: 16.9
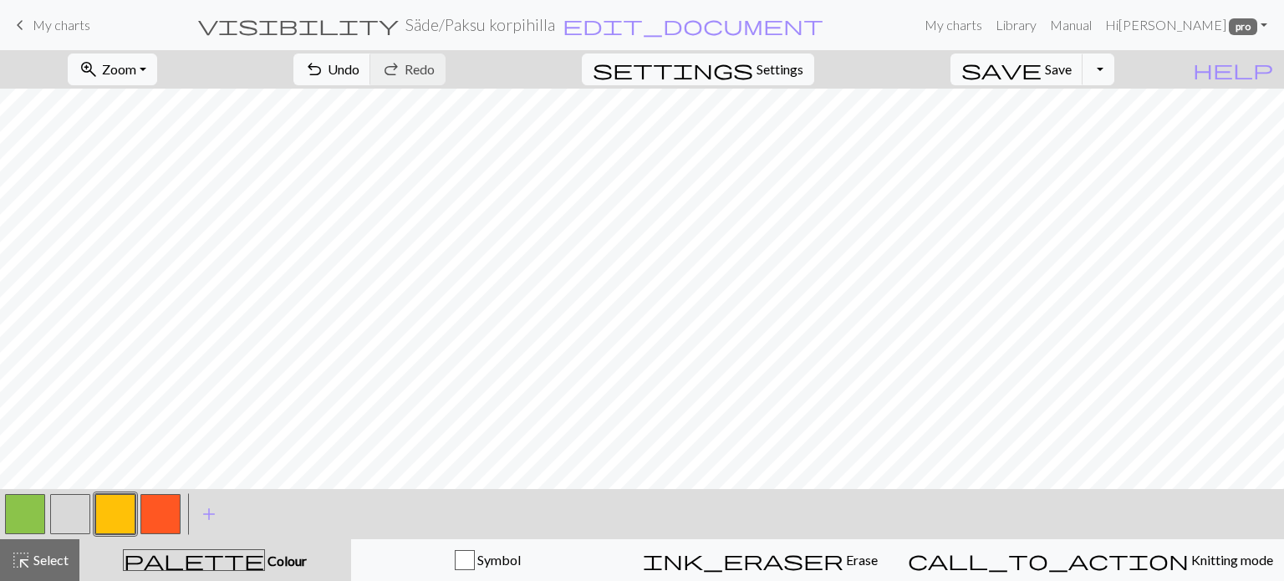
click at [162, 508] on button "button" at bounding box center [160, 514] width 40 height 40
drag, startPoint x: 78, startPoint y: 518, endPoint x: 124, endPoint y: 493, distance: 52.4
click at [80, 515] on button "button" at bounding box center [70, 514] width 40 height 40
drag, startPoint x: 15, startPoint y: 513, endPoint x: 47, endPoint y: 493, distance: 37.6
click at [15, 512] on button "button" at bounding box center [25, 514] width 40 height 40
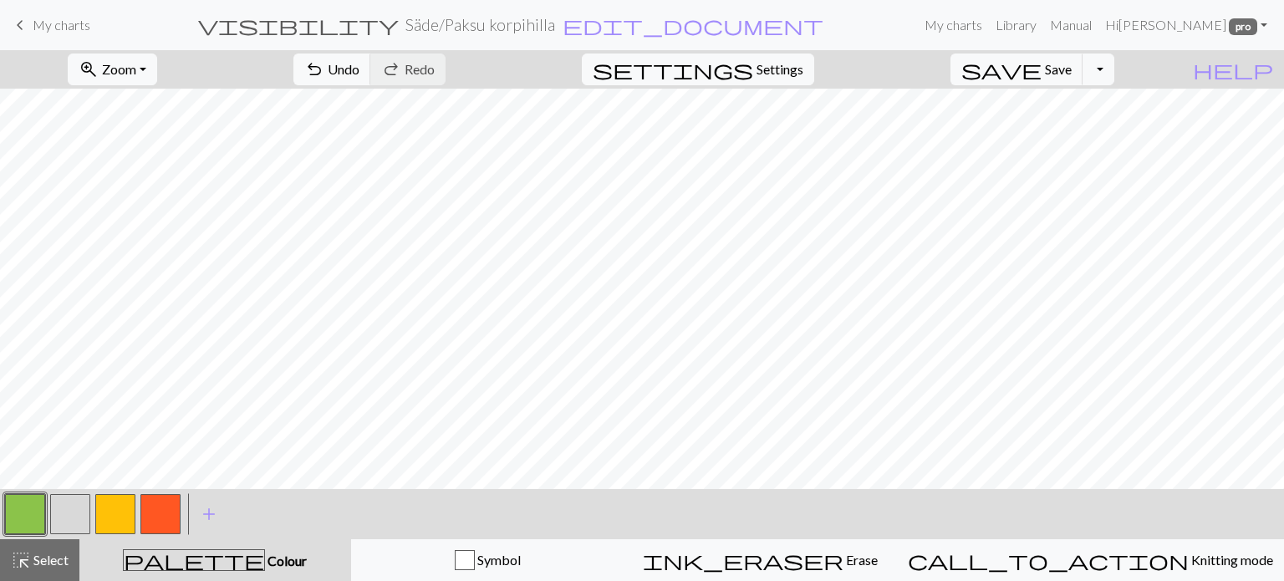
click at [110, 524] on button "button" at bounding box center [115, 514] width 40 height 40
drag, startPoint x: 160, startPoint y: 518, endPoint x: 189, endPoint y: 502, distance: 33.3
click at [189, 502] on div "< > add Add a colour" at bounding box center [642, 514] width 1284 height 50
click at [154, 514] on button "button" at bounding box center [160, 514] width 40 height 40
click at [1072, 63] on span "Save" at bounding box center [1058, 69] width 27 height 16
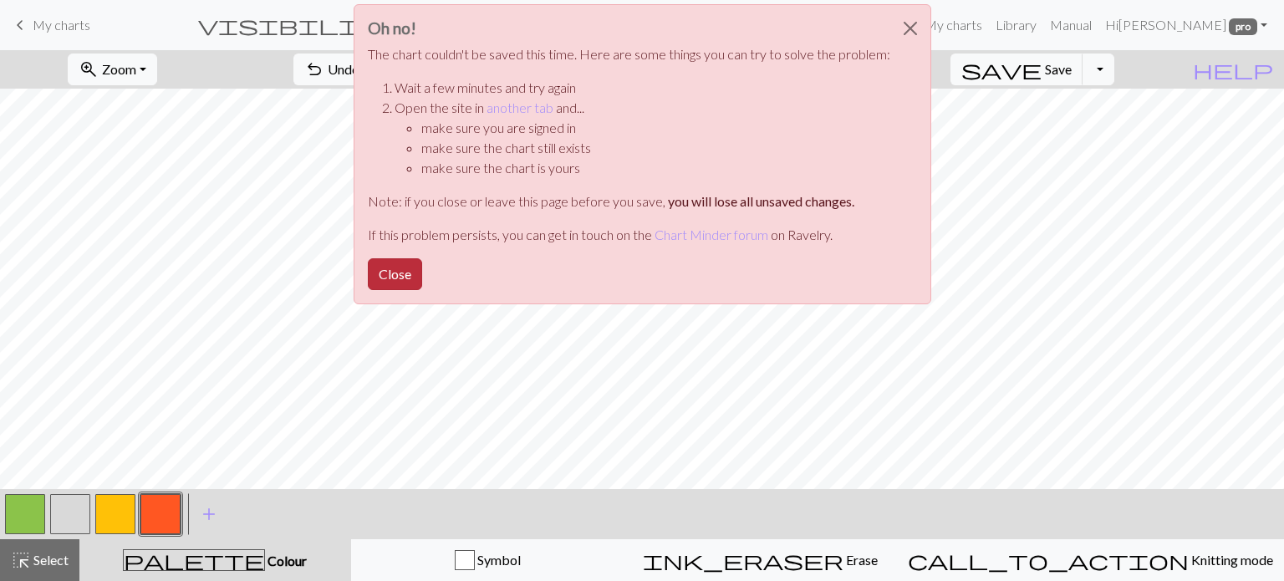
click at [398, 282] on button "Close" at bounding box center [395, 274] width 54 height 32
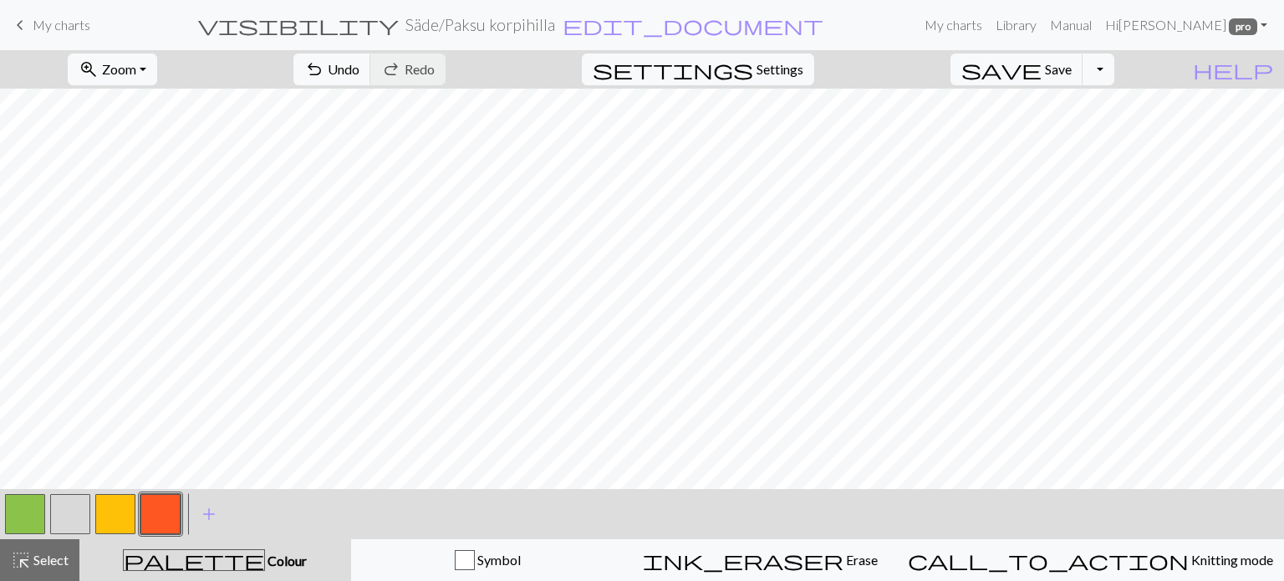
click at [30, 521] on button "button" at bounding box center [25, 514] width 40 height 40
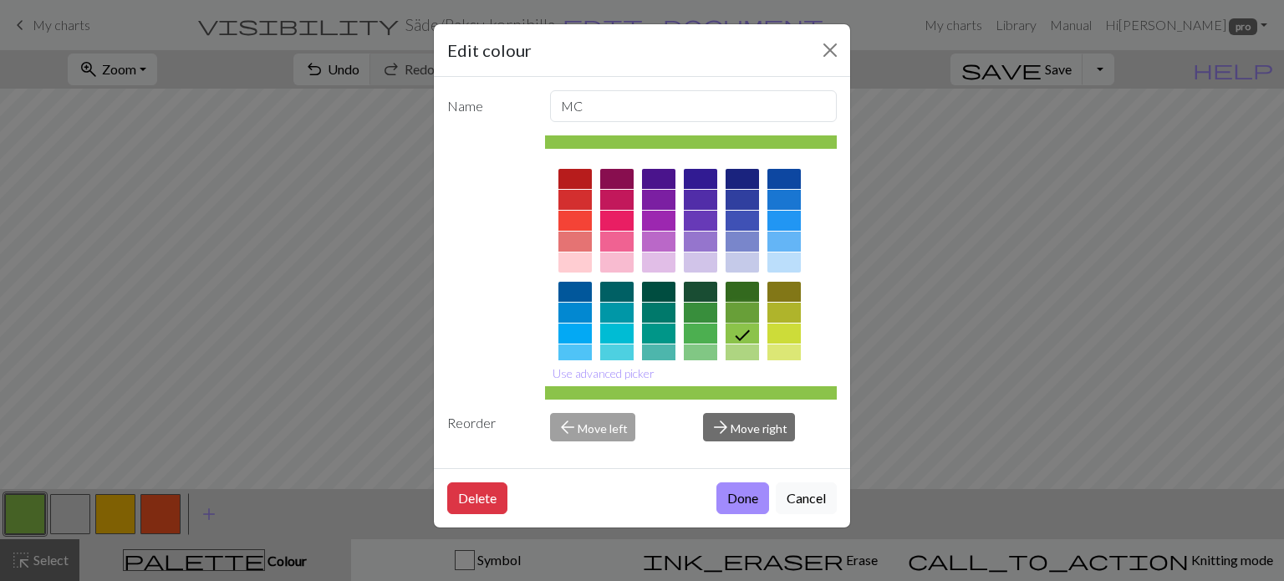
click at [750, 314] on div at bounding box center [742, 313] width 33 height 20
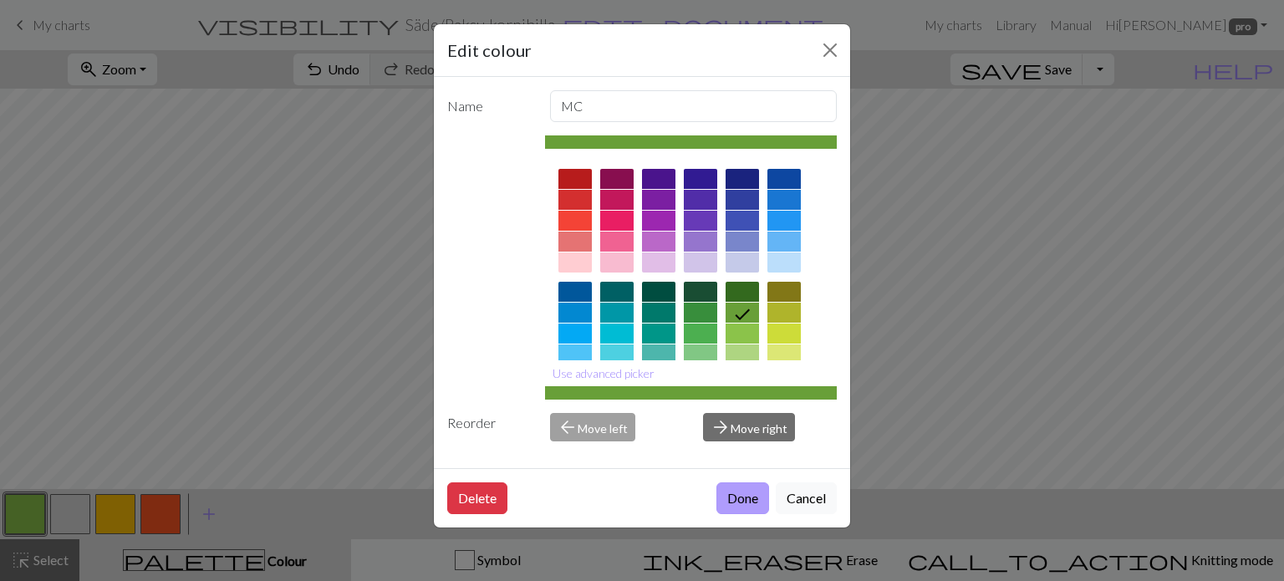
click at [740, 493] on button "Done" at bounding box center [743, 498] width 53 height 32
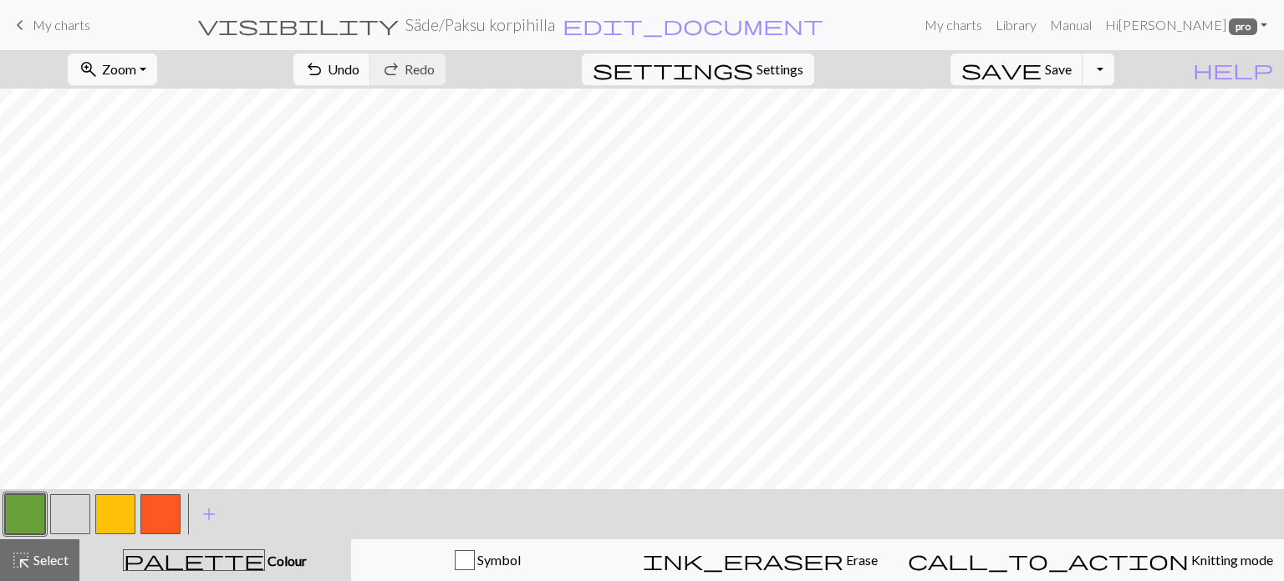
click at [23, 515] on button "button" at bounding box center [25, 514] width 40 height 40
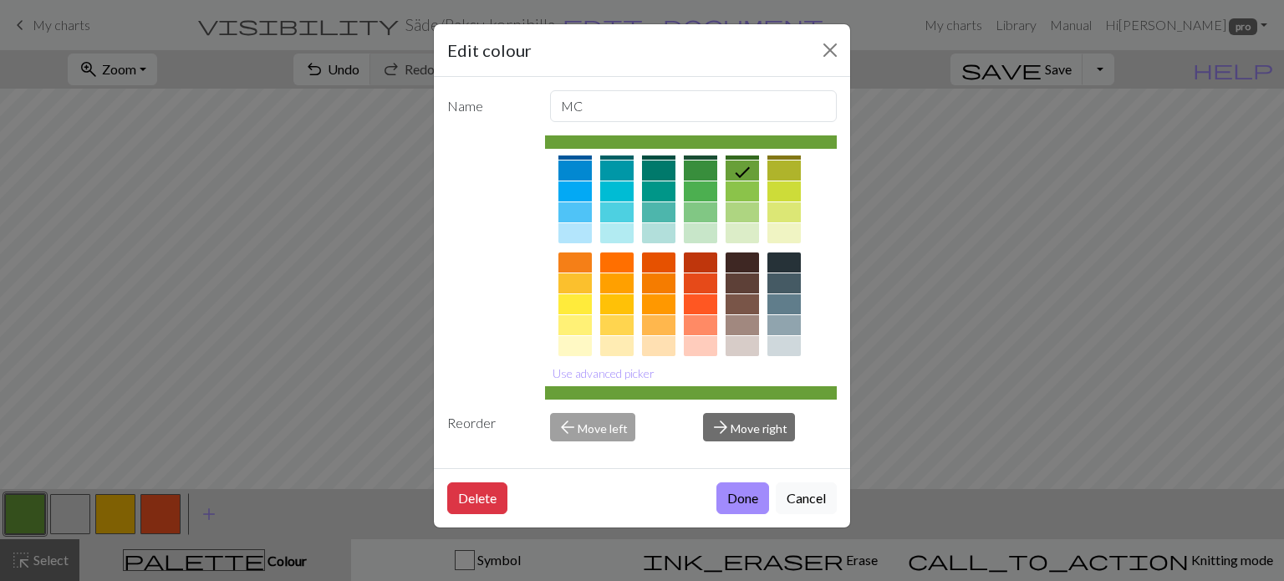
scroll to position [167, 0]
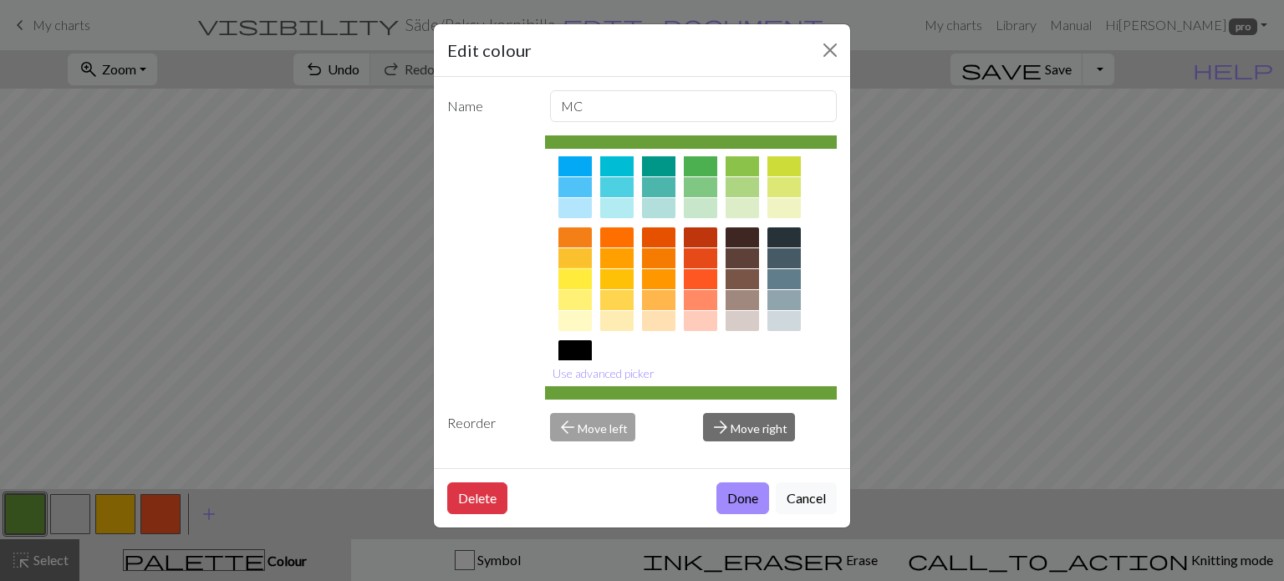
click at [583, 284] on div at bounding box center [575, 279] width 33 height 20
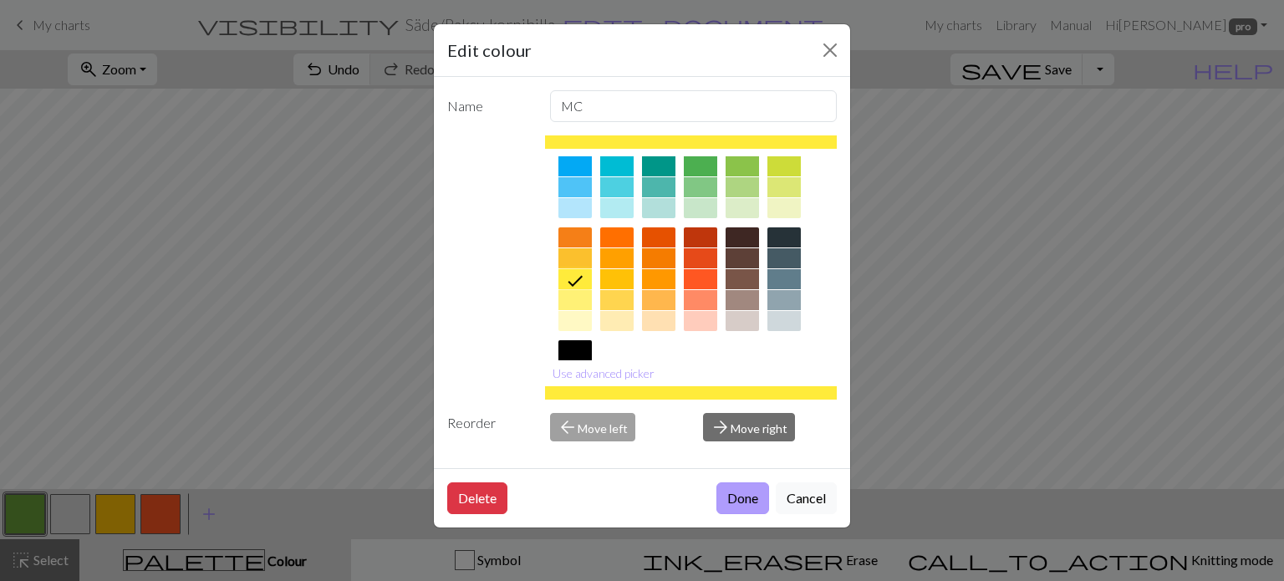
click at [743, 503] on button "Done" at bounding box center [743, 498] width 53 height 32
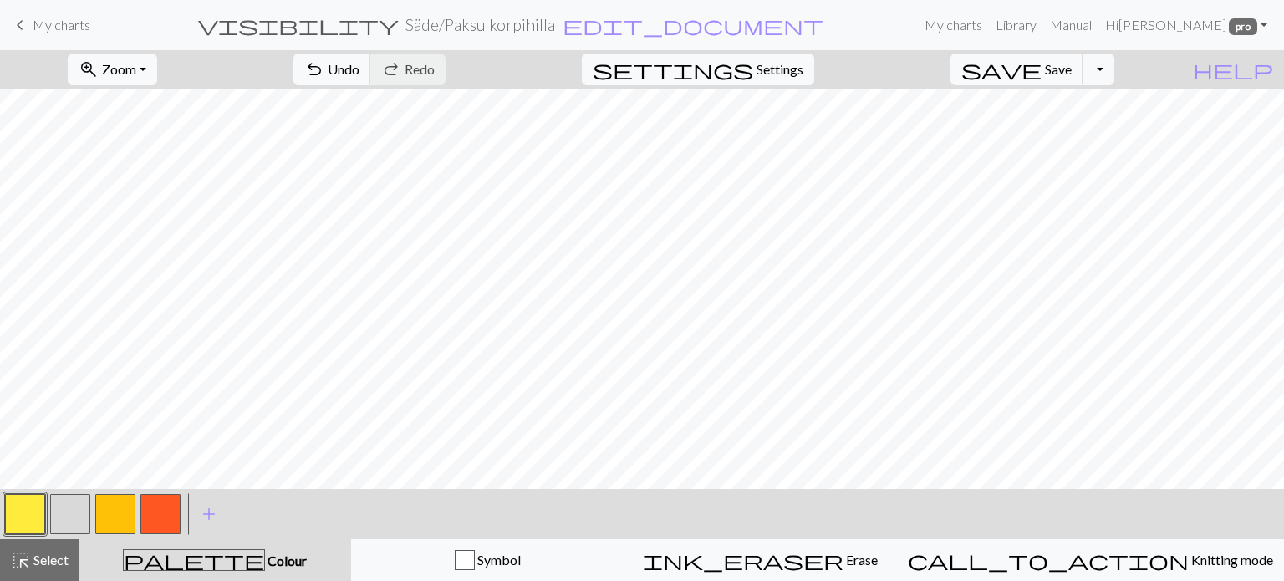
click at [123, 517] on button "button" at bounding box center [115, 514] width 40 height 40
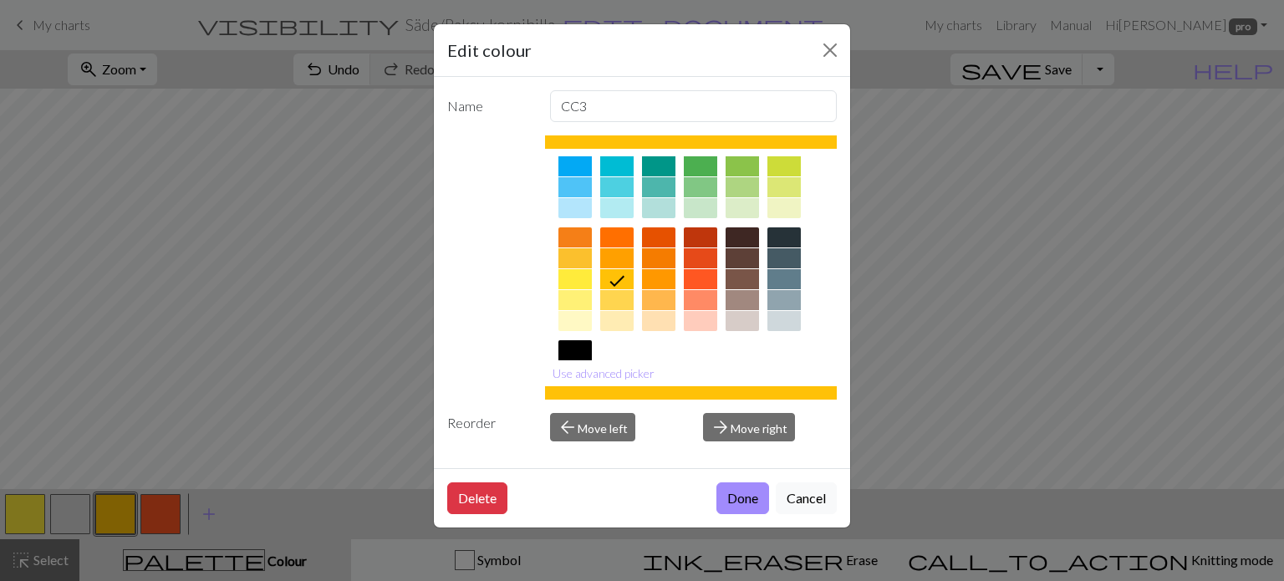
click at [688, 283] on div at bounding box center [700, 279] width 33 height 20
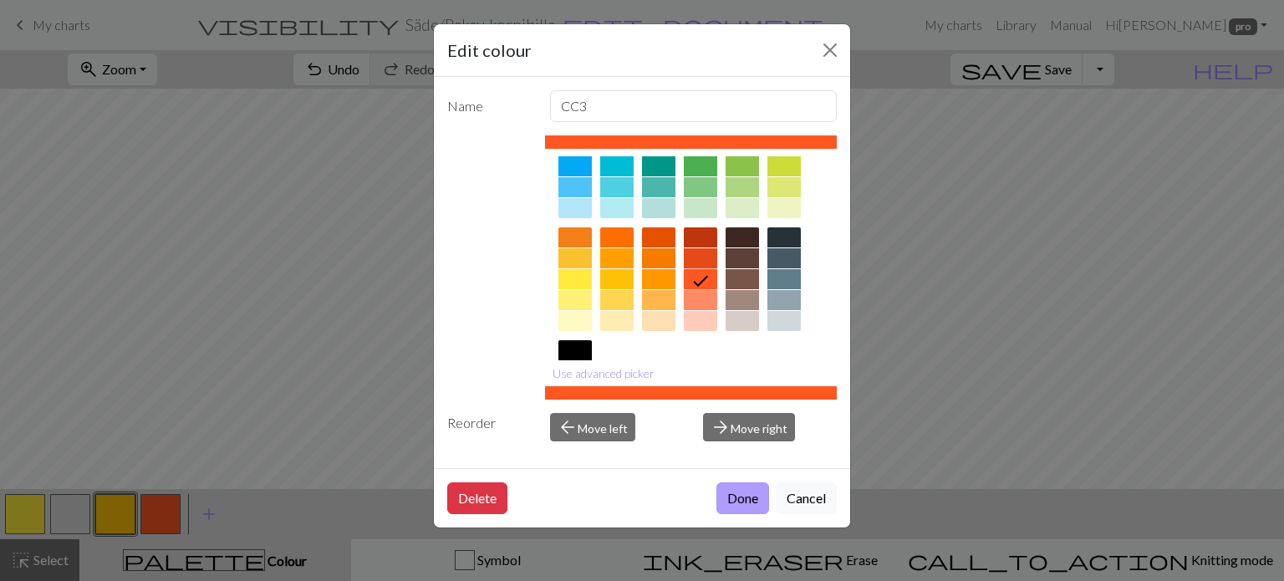
click at [735, 504] on button "Done" at bounding box center [743, 498] width 53 height 32
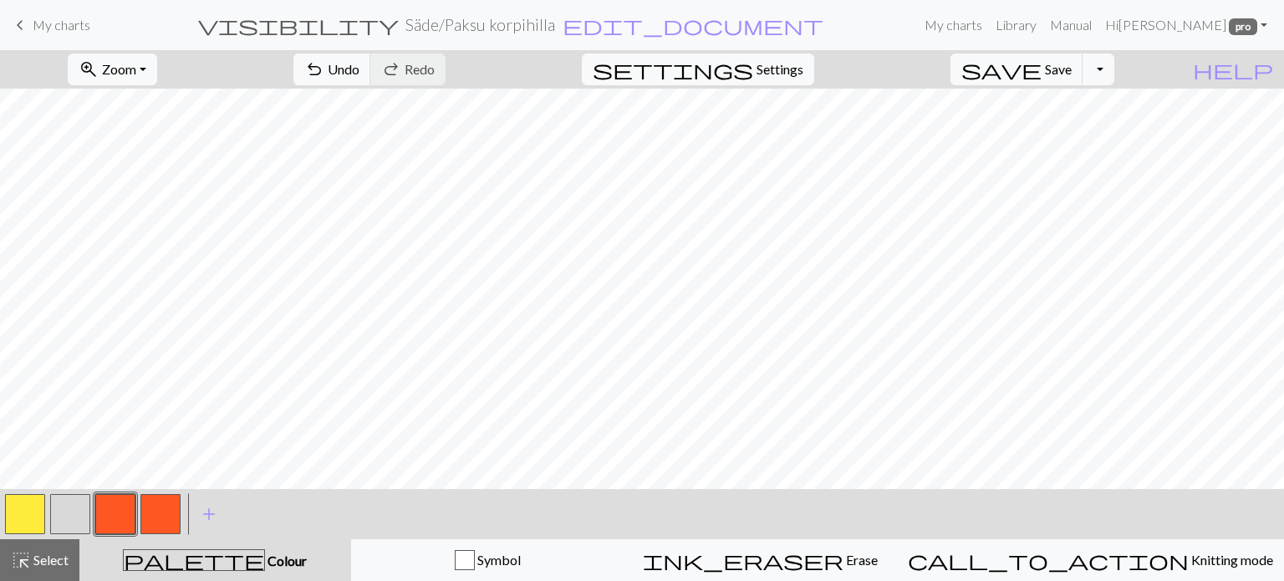
click at [171, 521] on button "button" at bounding box center [160, 514] width 40 height 40
click at [172, 519] on button "button" at bounding box center [160, 514] width 40 height 40
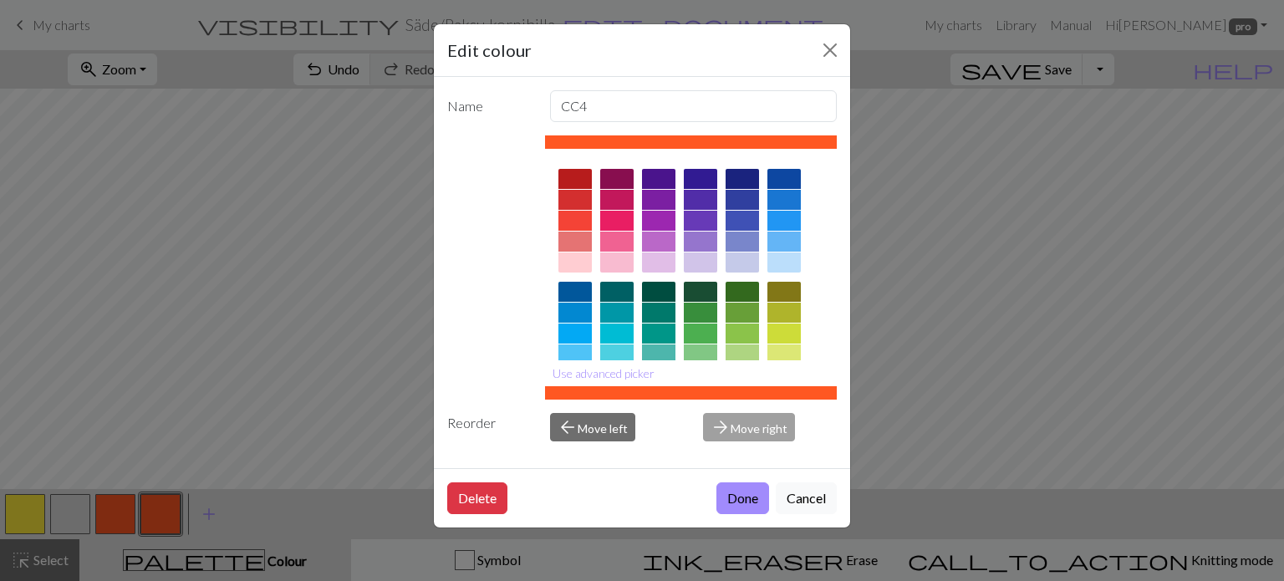
click at [702, 339] on div at bounding box center [700, 334] width 33 height 20
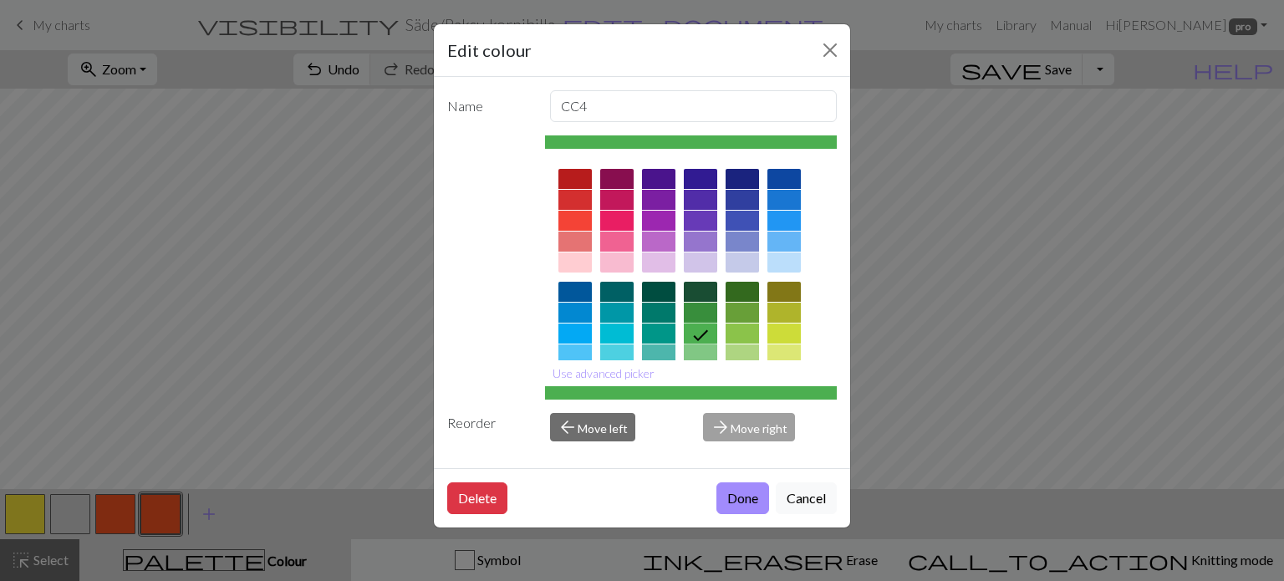
click at [749, 508] on button "Done" at bounding box center [743, 498] width 53 height 32
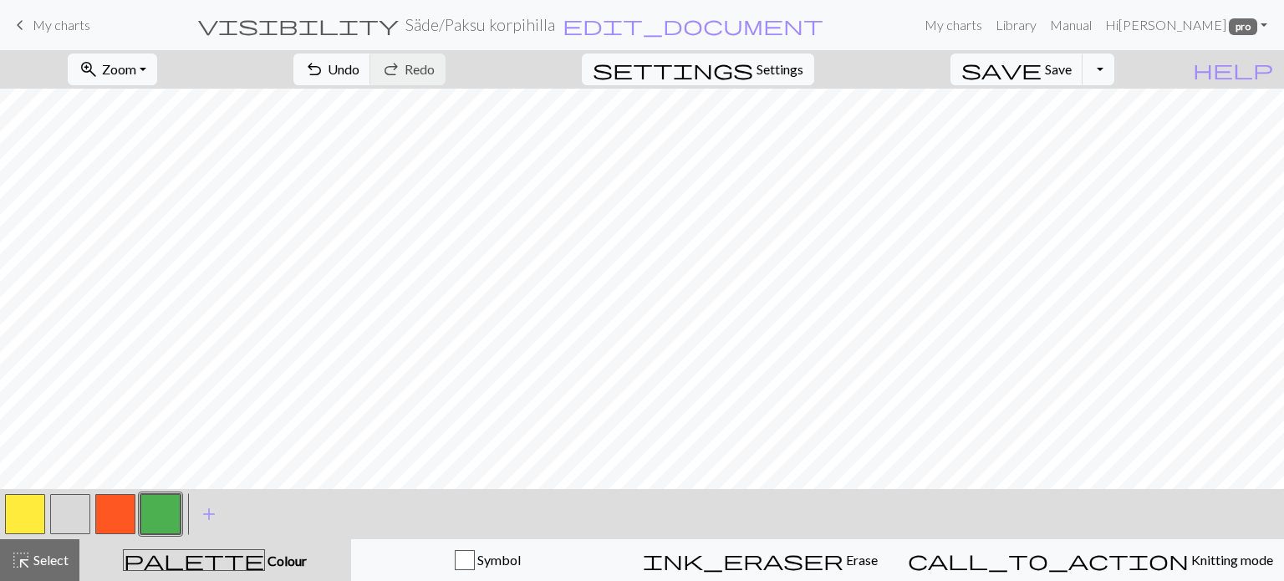
click at [8, 524] on button "button" at bounding box center [25, 514] width 40 height 40
click at [11, 522] on button "button" at bounding box center [25, 514] width 40 height 40
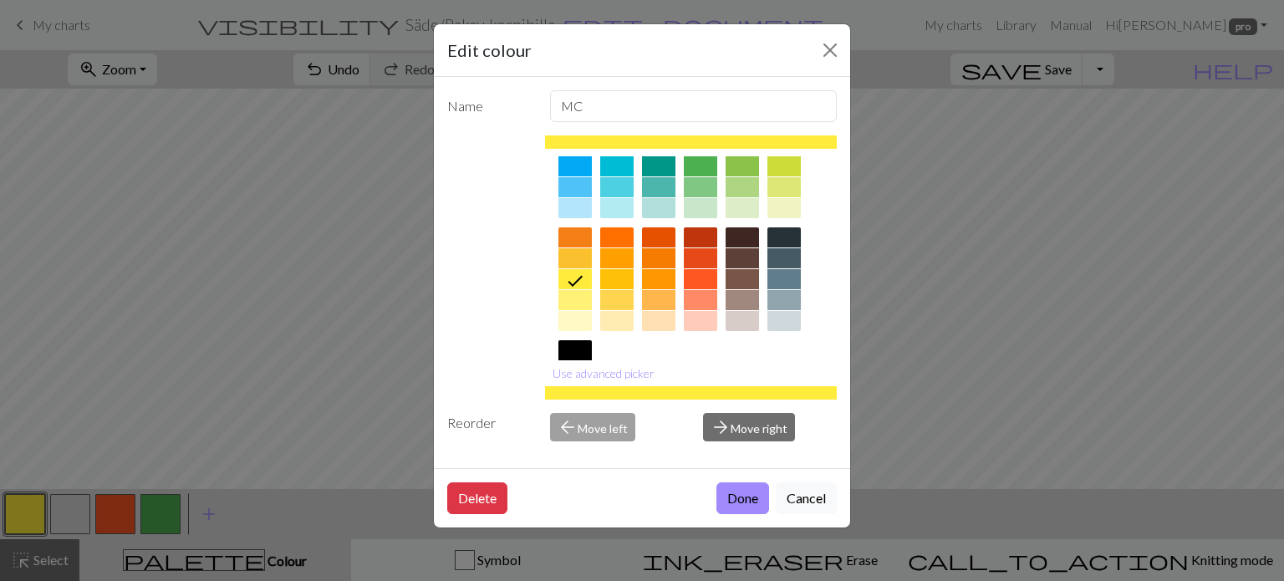
click at [622, 300] on div at bounding box center [616, 300] width 33 height 20
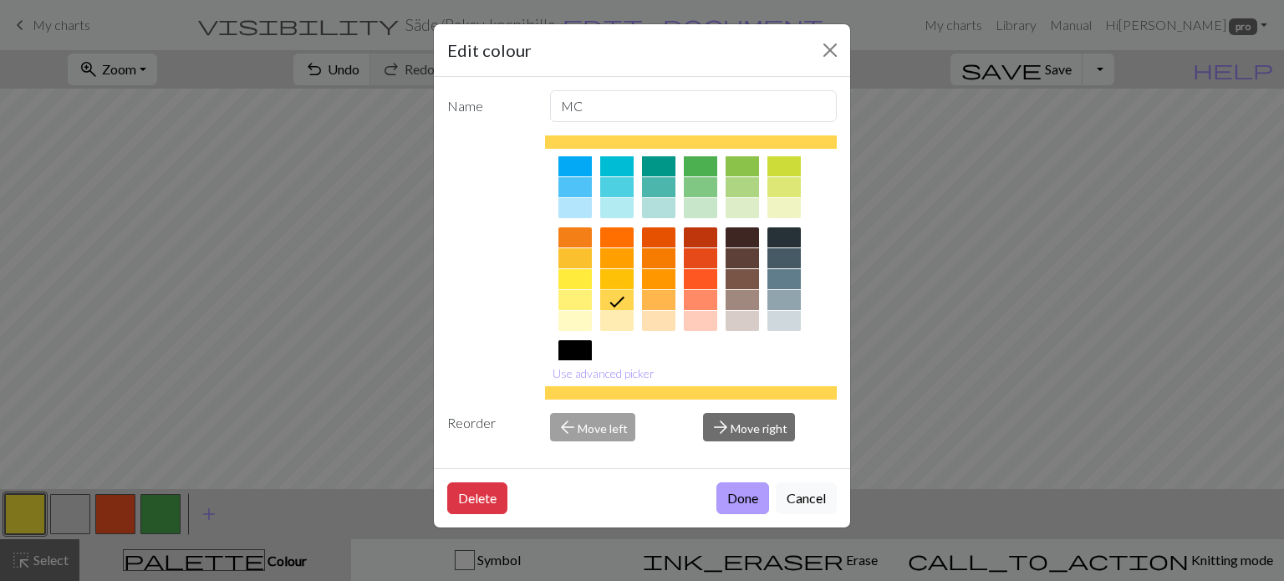
click at [733, 498] on button "Done" at bounding box center [743, 498] width 53 height 32
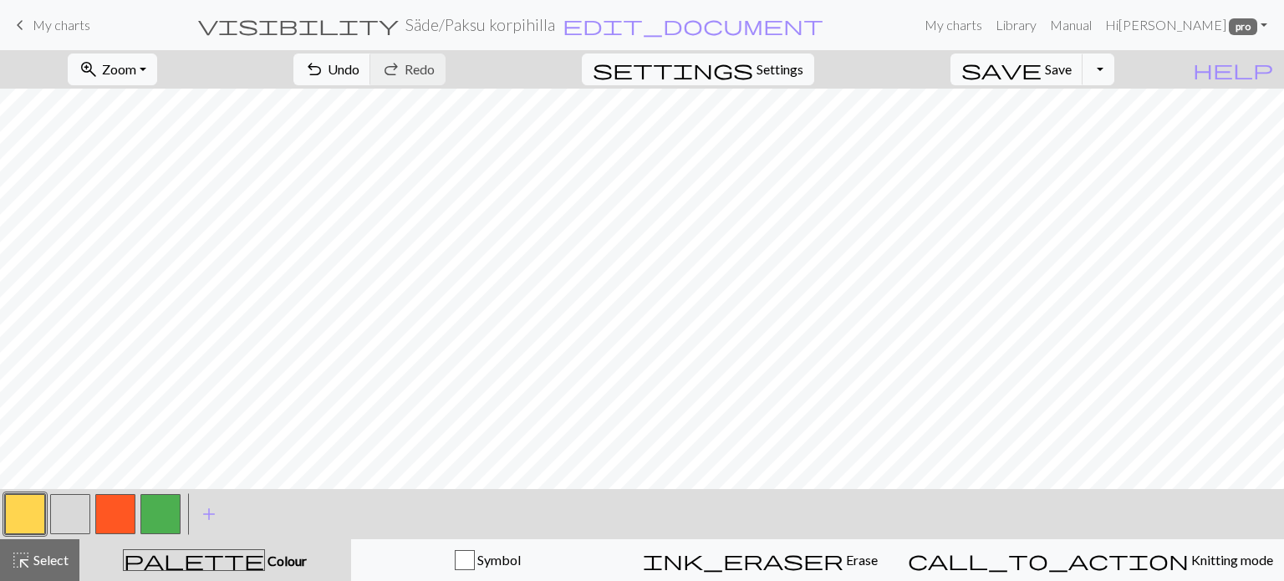
click at [27, 513] on button "button" at bounding box center [25, 514] width 40 height 40
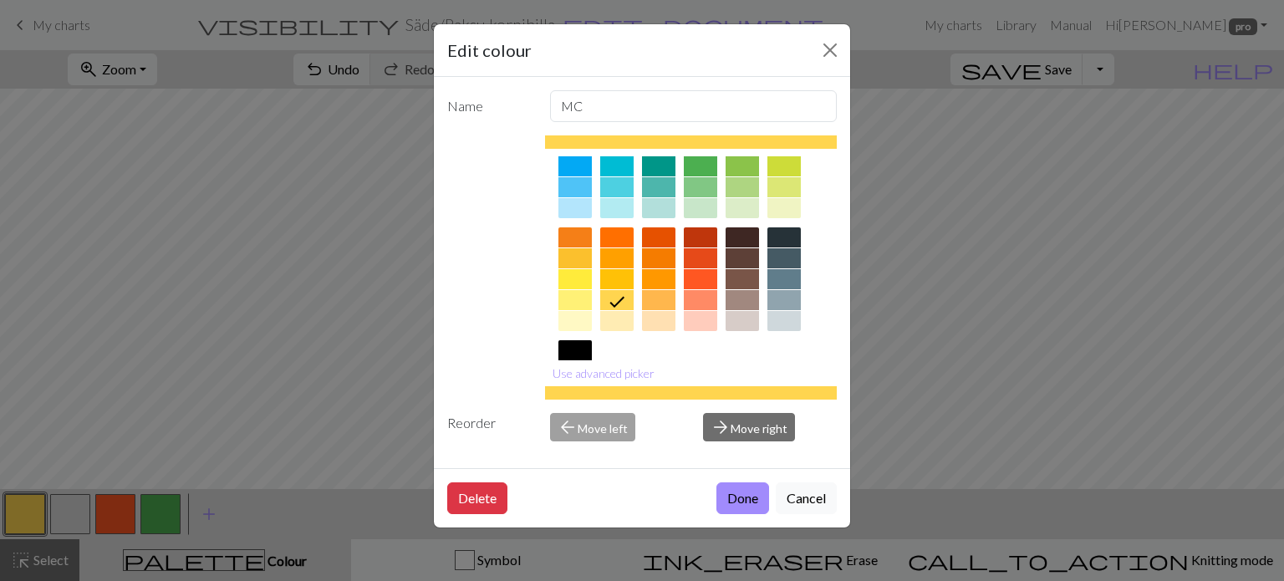
click at [647, 303] on div at bounding box center [658, 300] width 33 height 20
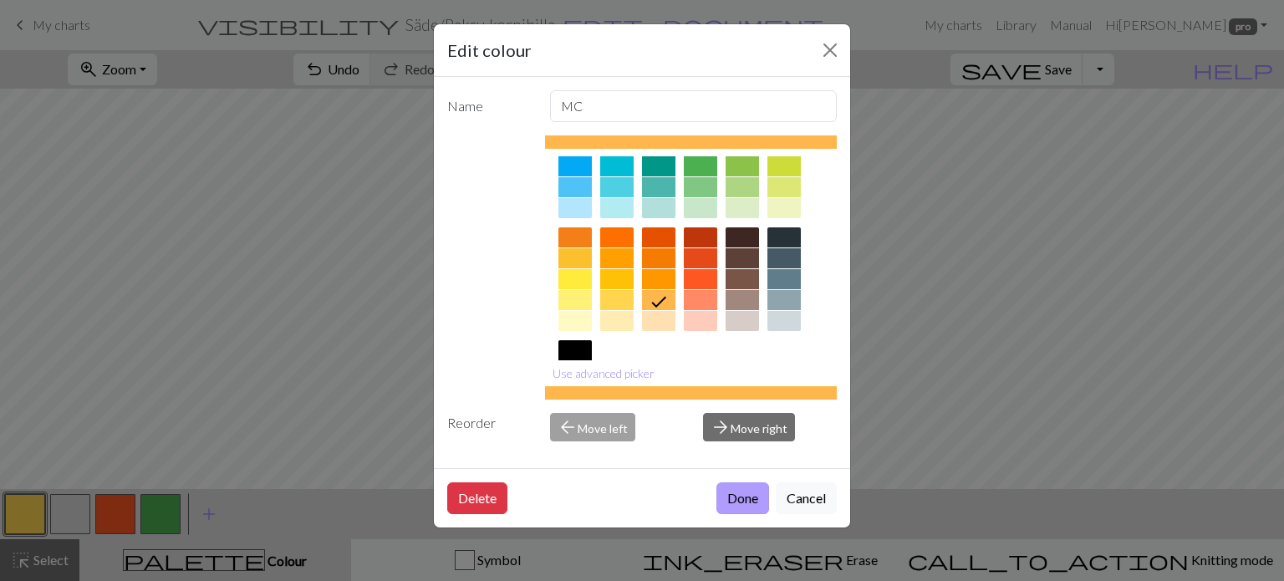
click at [736, 500] on button "Done" at bounding box center [743, 498] width 53 height 32
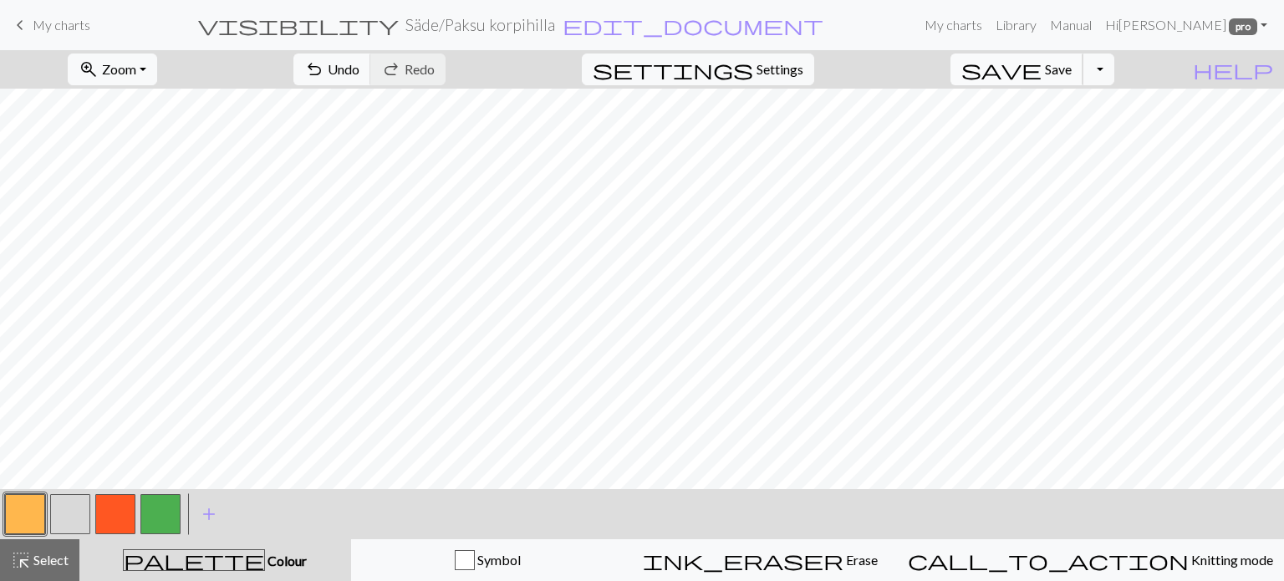
click at [1072, 69] on span "Save" at bounding box center [1058, 69] width 27 height 16
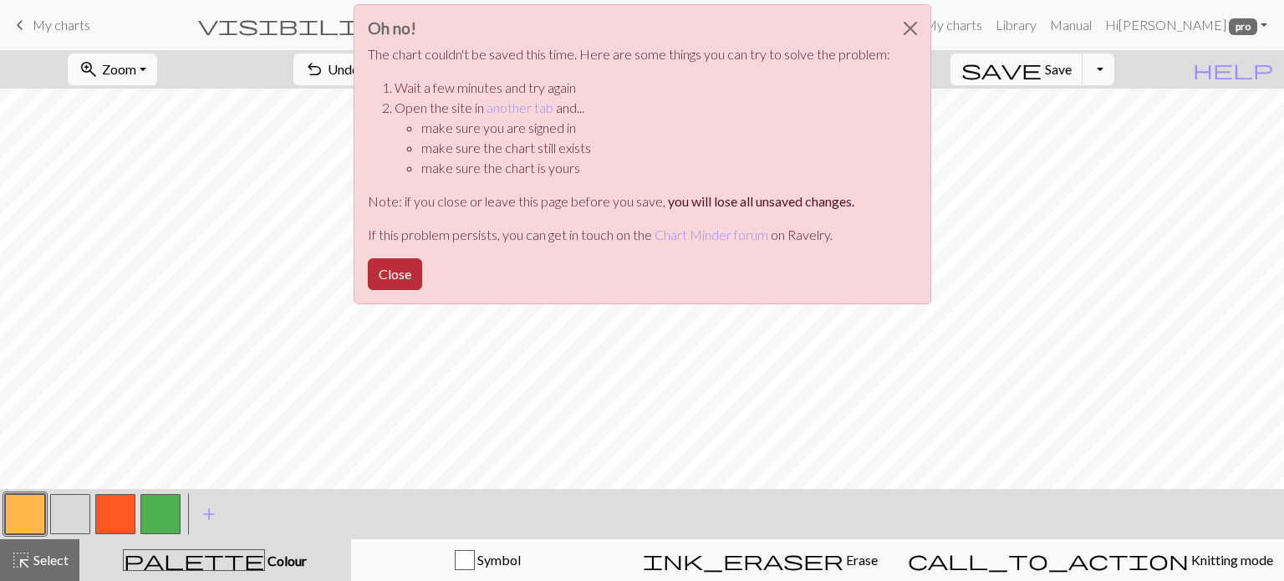
click at [405, 280] on button "Close" at bounding box center [395, 274] width 54 height 32
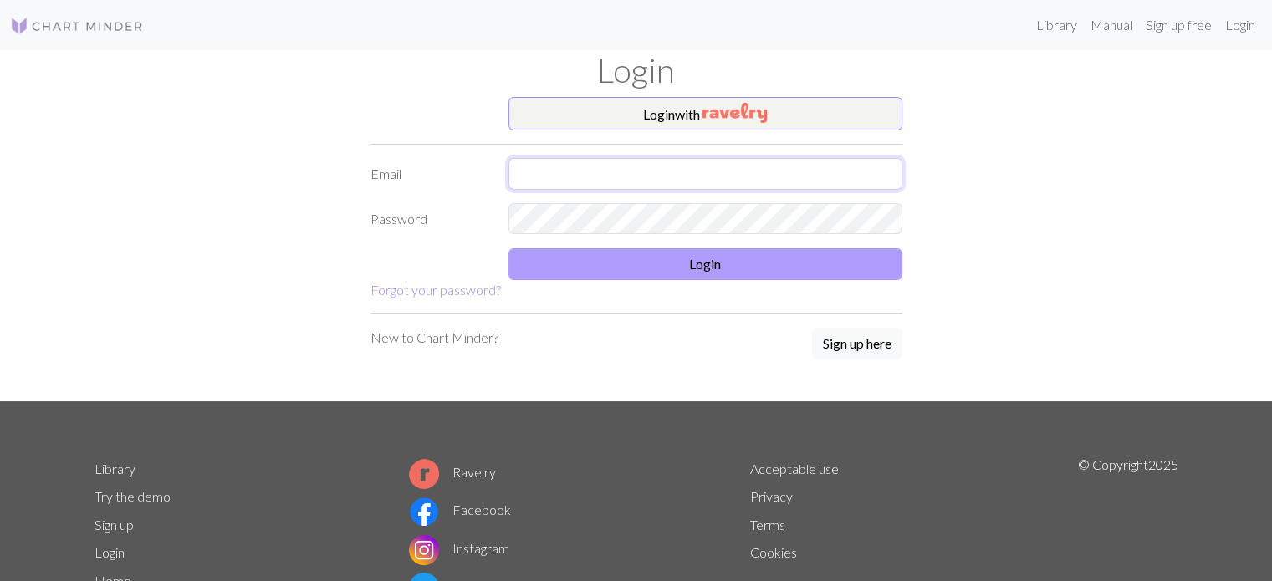
type input "[EMAIL_ADDRESS][DOMAIN_NAME]"
click at [672, 263] on button "Login" at bounding box center [705, 264] width 394 height 32
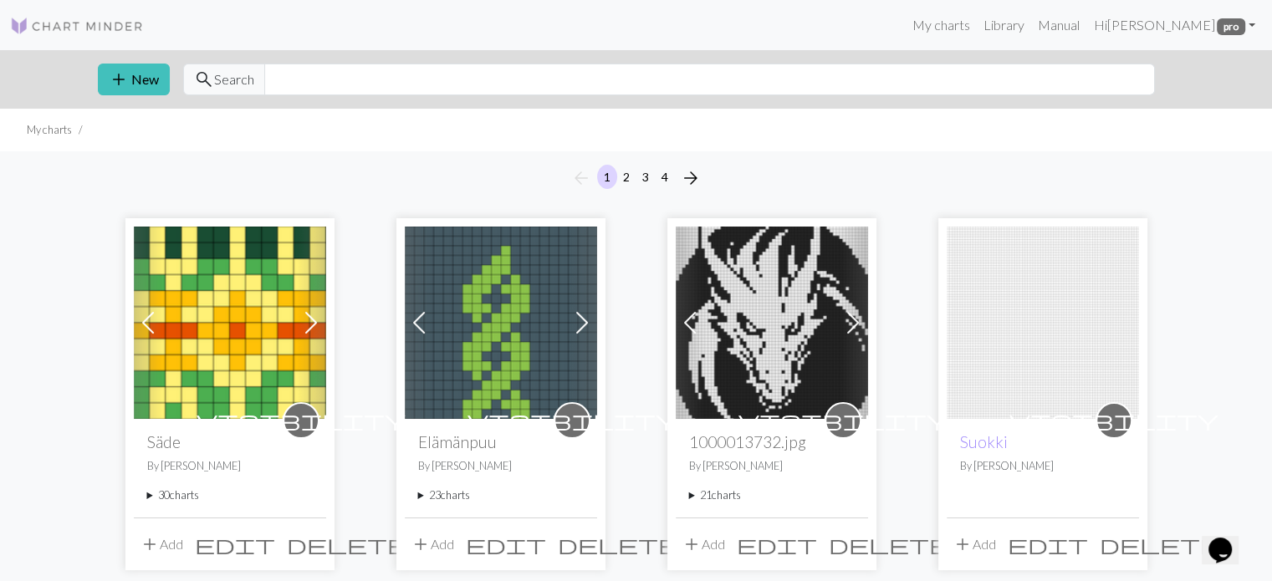
click at [148, 498] on summary "30 charts" at bounding box center [230, 496] width 166 height 16
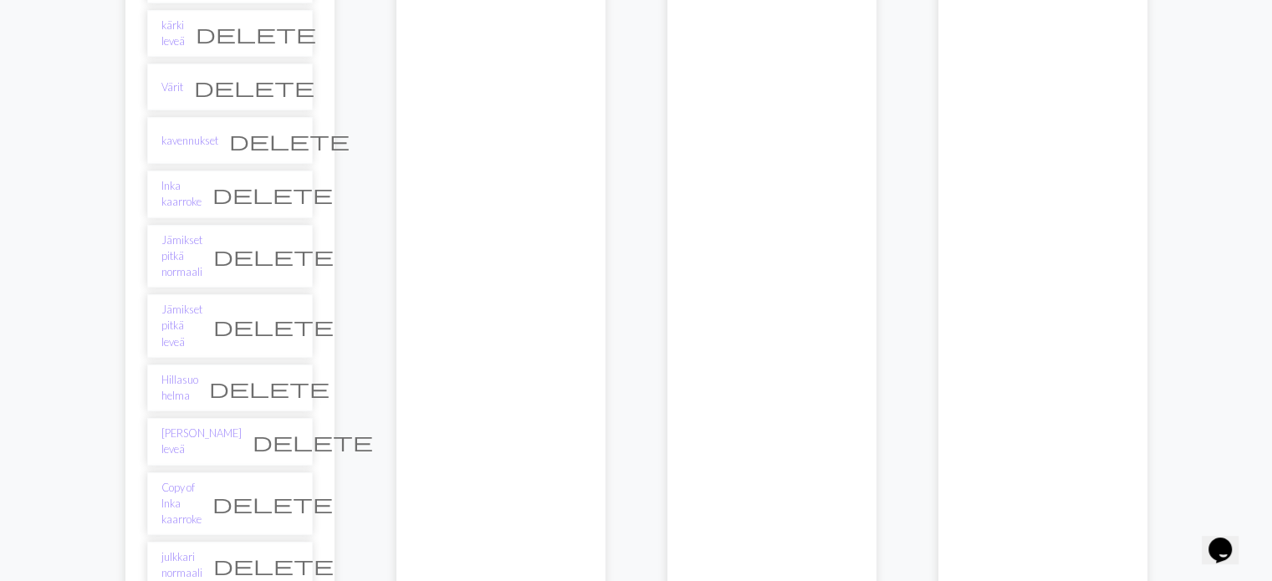
scroll to position [1672, 0]
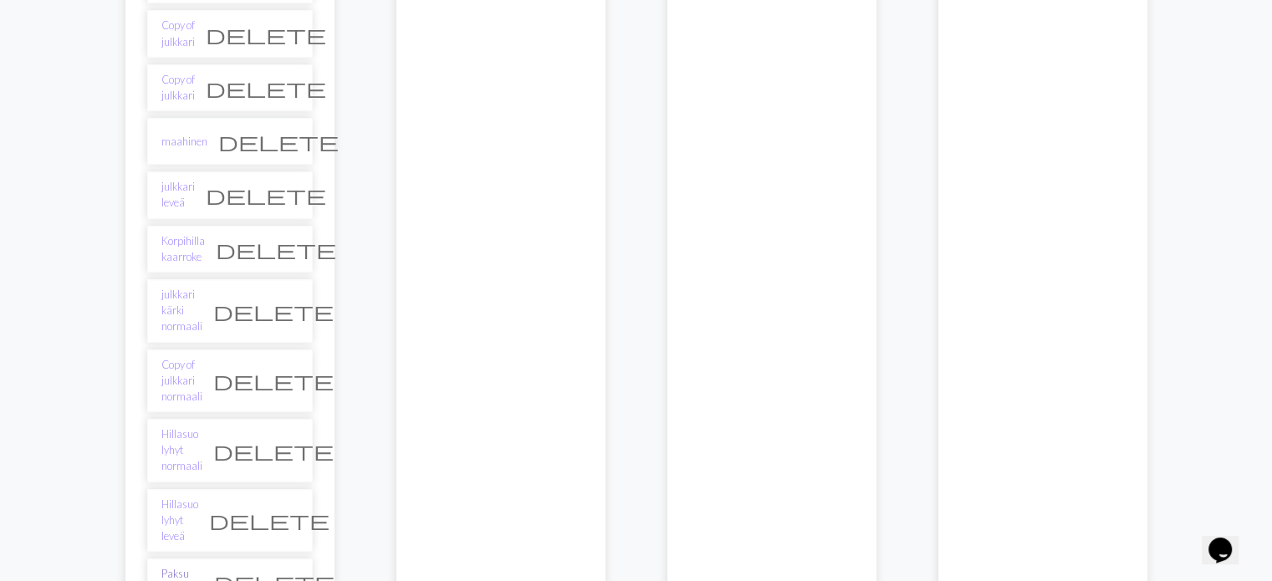
click at [192, 566] on link "Paksu korpihilla" at bounding box center [182, 582] width 42 height 32
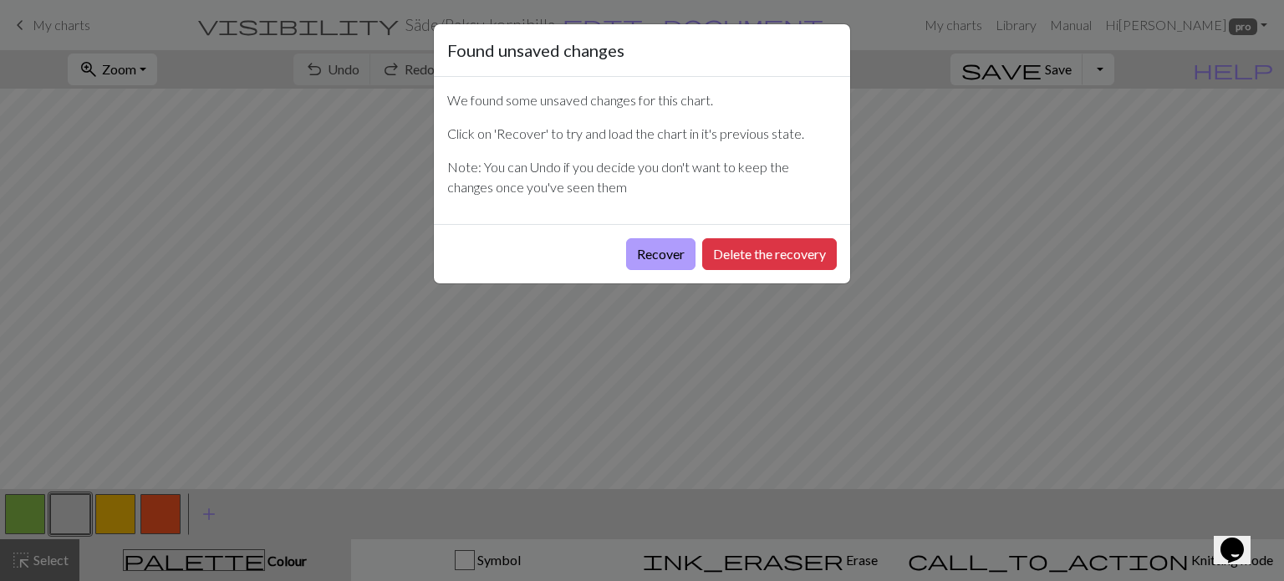
click at [651, 250] on button "Recover" at bounding box center [660, 254] width 69 height 32
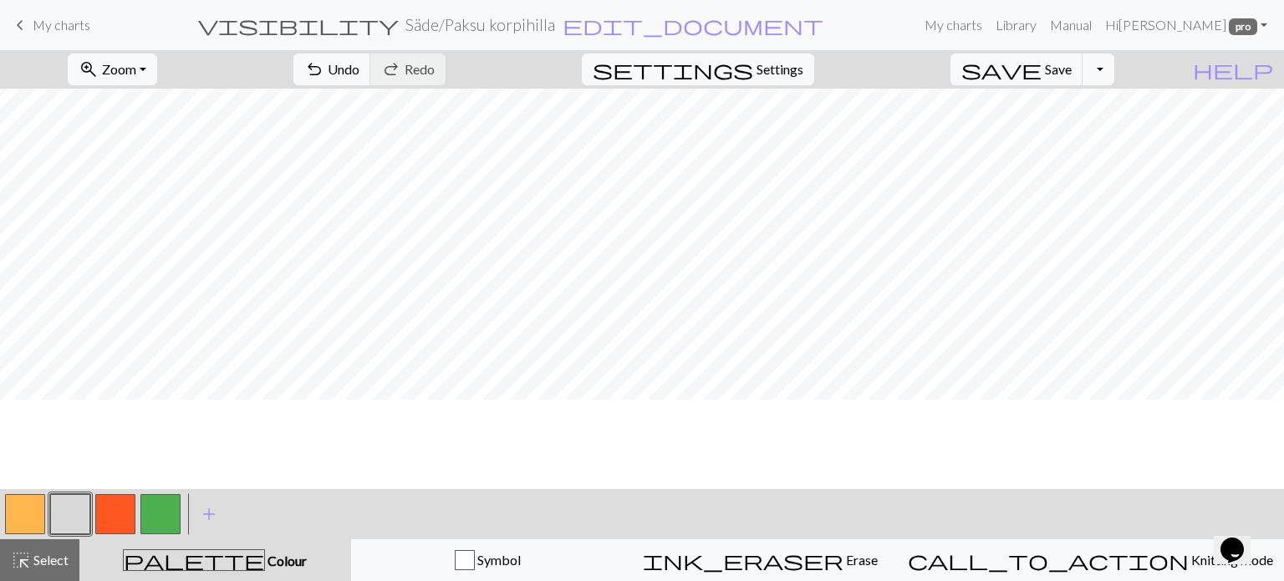
scroll to position [334, 0]
click at [1042, 66] on span "save" at bounding box center [1002, 69] width 80 height 23
